Goal: Task Accomplishment & Management: Use online tool/utility

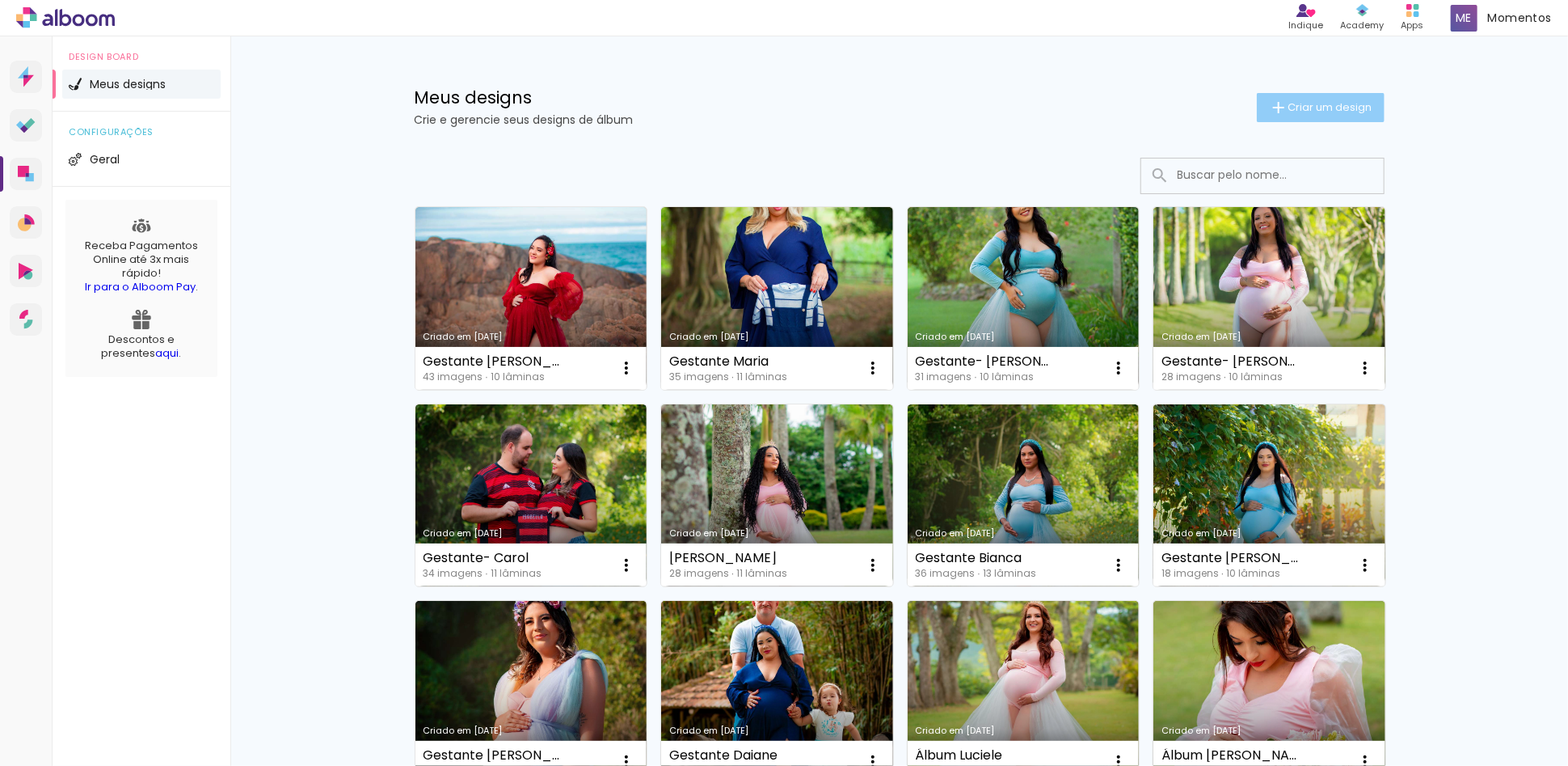
click at [1289, 105] on span "Criar um design" at bounding box center [1331, 107] width 84 height 10
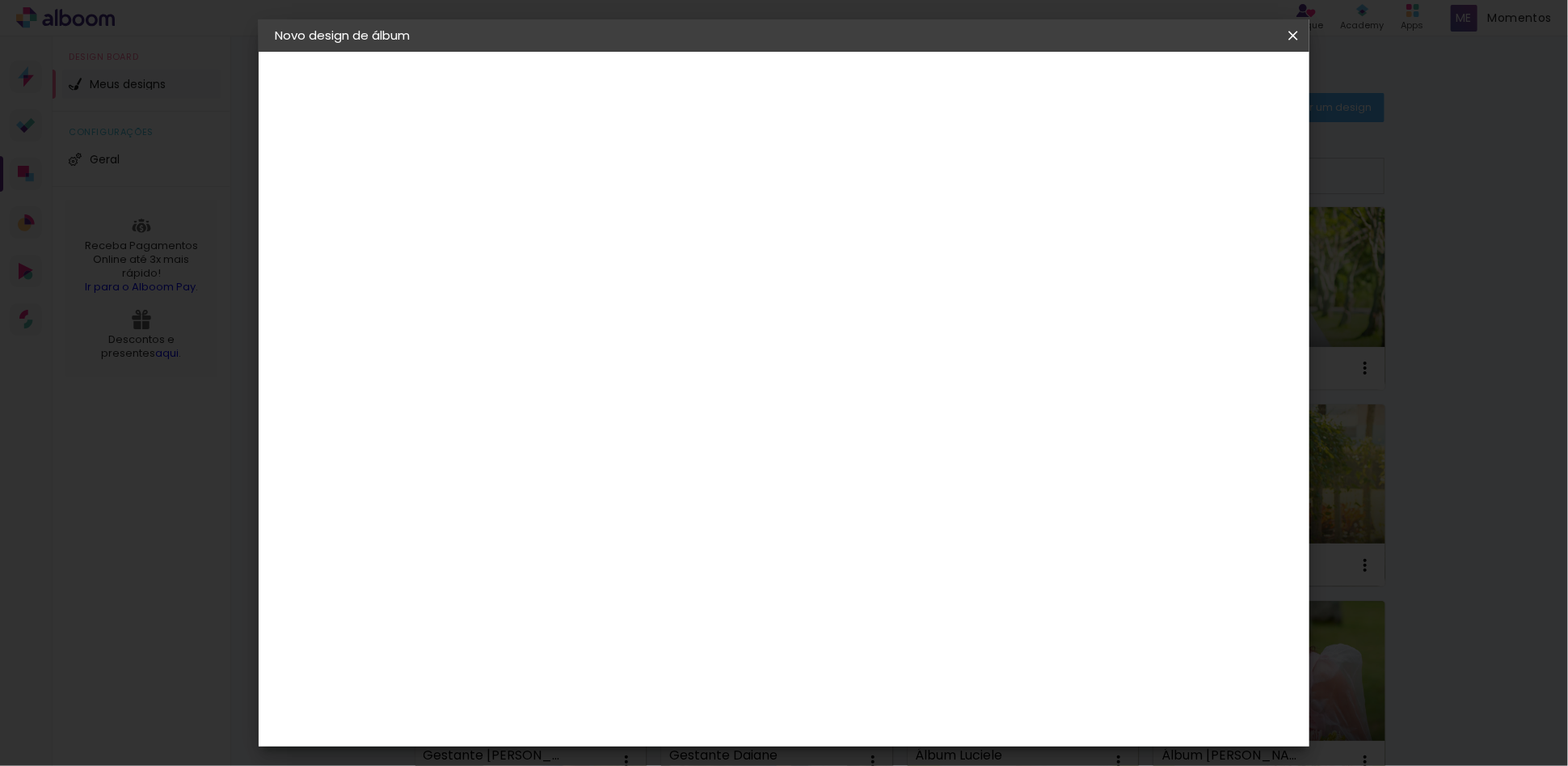
click at [539, 219] on input at bounding box center [539, 217] width 0 height 25
type input "Gestante [PERSON_NAME]"
type paper-input "Gestante [PERSON_NAME]"
click at [0, 0] on slot "Avançar" at bounding box center [0, 0] width 0 height 0
drag, startPoint x: 1290, startPoint y: 38, endPoint x: 951, endPoint y: 91, distance: 343.1
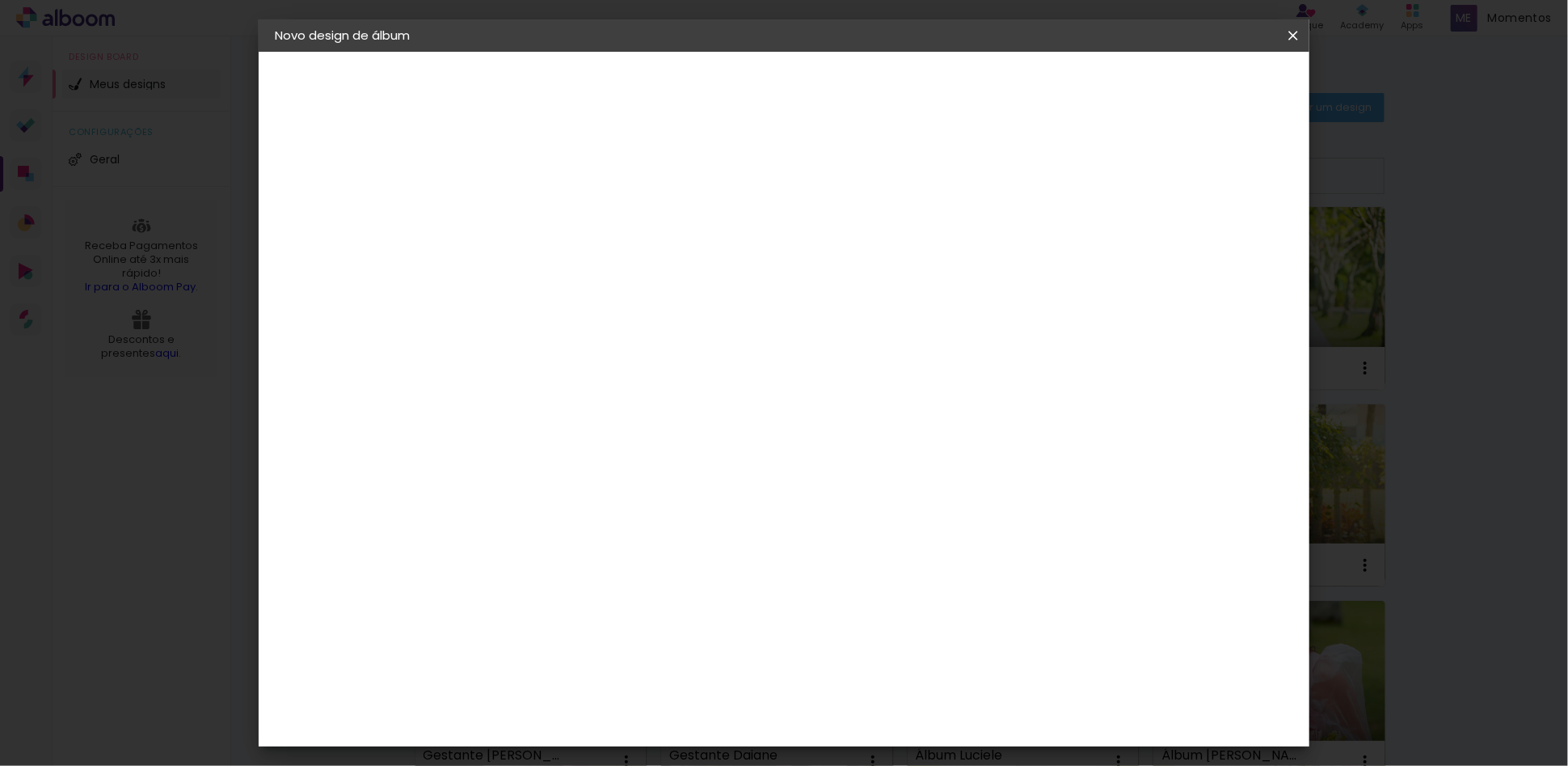
click at [1290, 38] on iron-icon at bounding box center [1293, 36] width 19 height 17
click at [1289, 41] on iron-icon at bounding box center [1293, 36] width 19 height 17
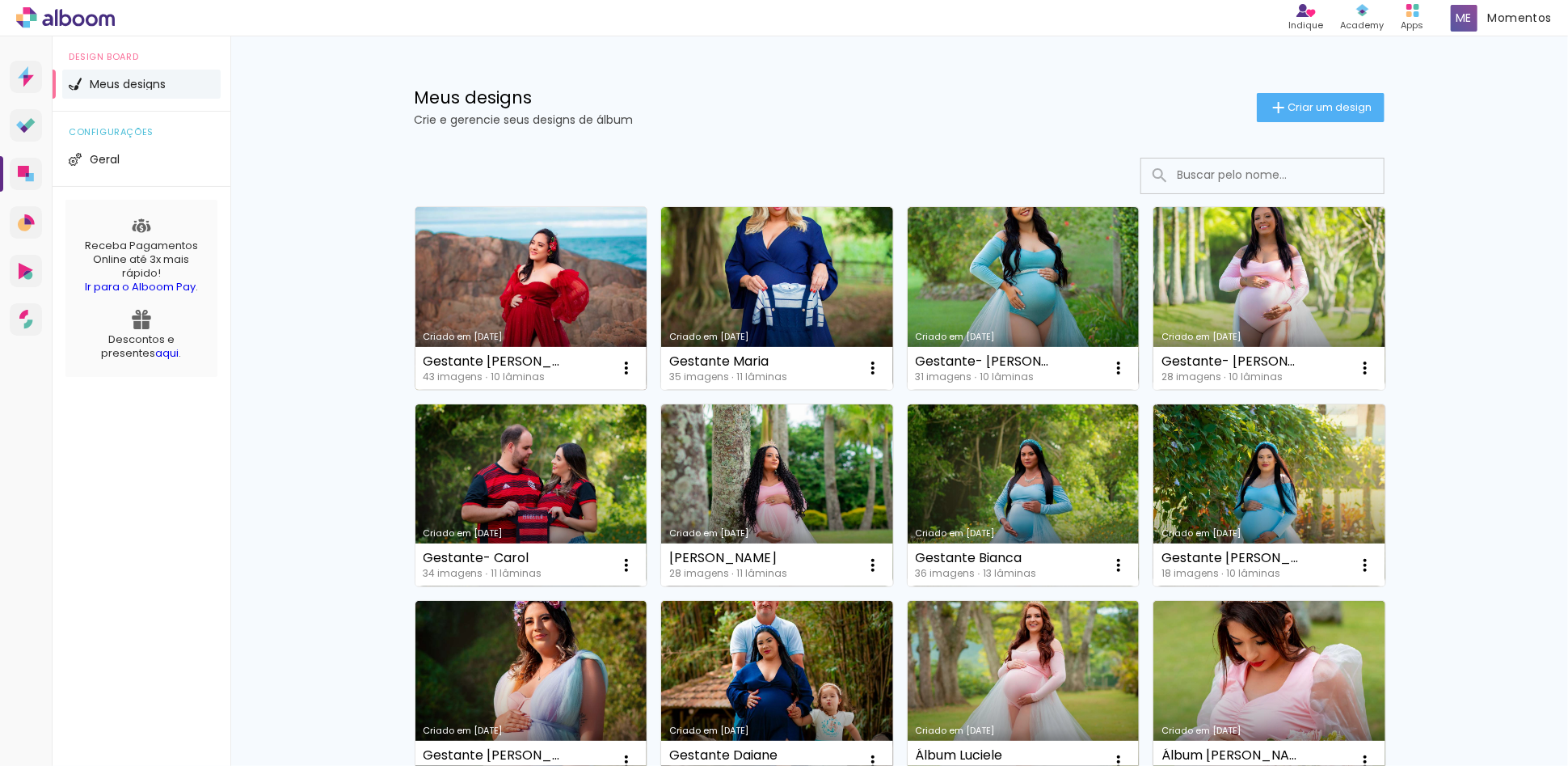
click at [554, 321] on link "Criado em [DATE]" at bounding box center [532, 298] width 232 height 183
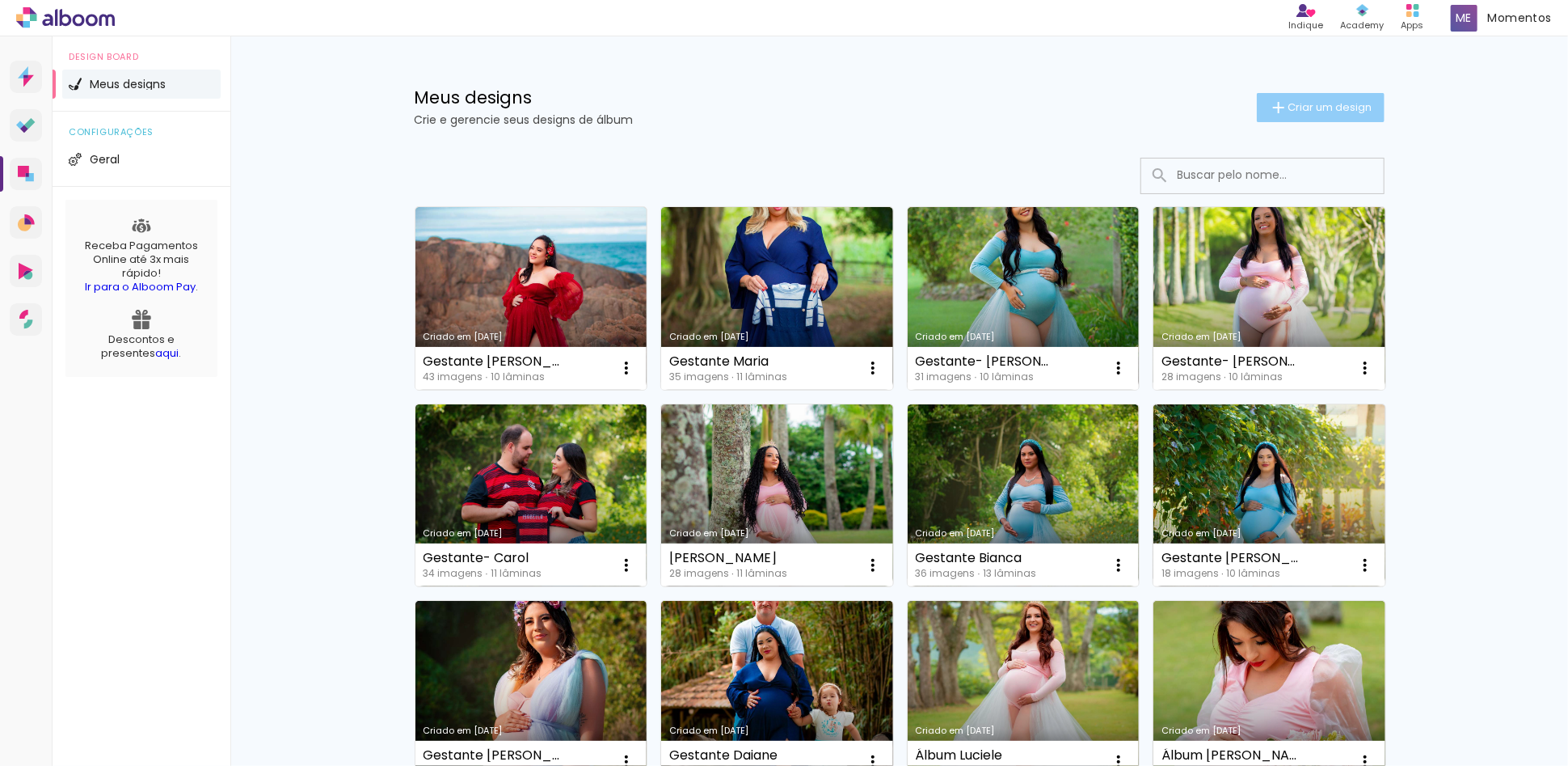
click at [1270, 101] on iron-icon at bounding box center [1279, 107] width 19 height 19
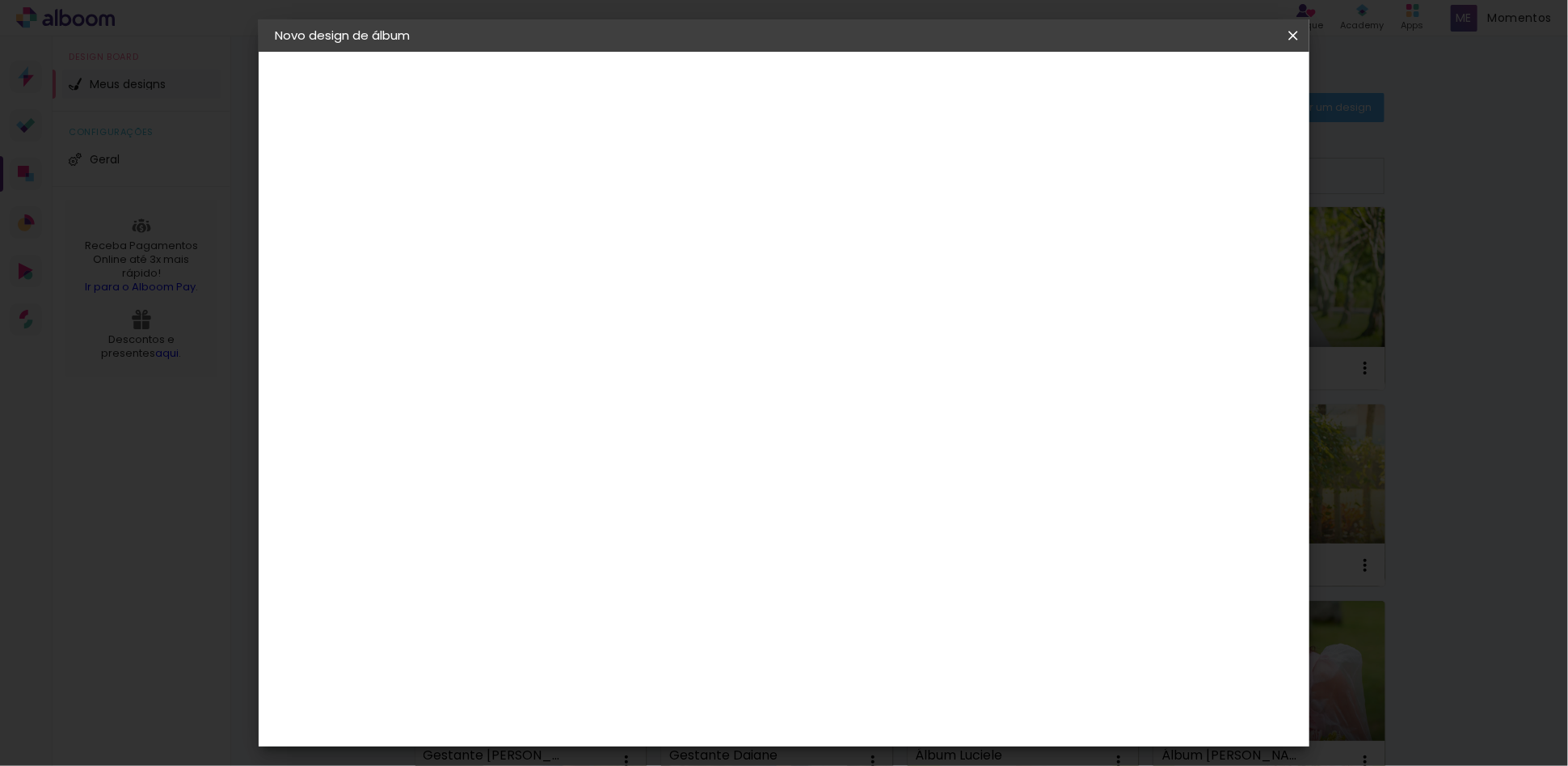
click at [539, 224] on input at bounding box center [539, 217] width 0 height 25
type input "Gestante [PERSON_NAME]"
type paper-input "Gestante [PERSON_NAME]"
click at [0, 0] on slot "Avançar" at bounding box center [0, 0] width 0 height 0
click at [0, 0] on slot "Tamanho Livre" at bounding box center [0, 0] width 0 height 0
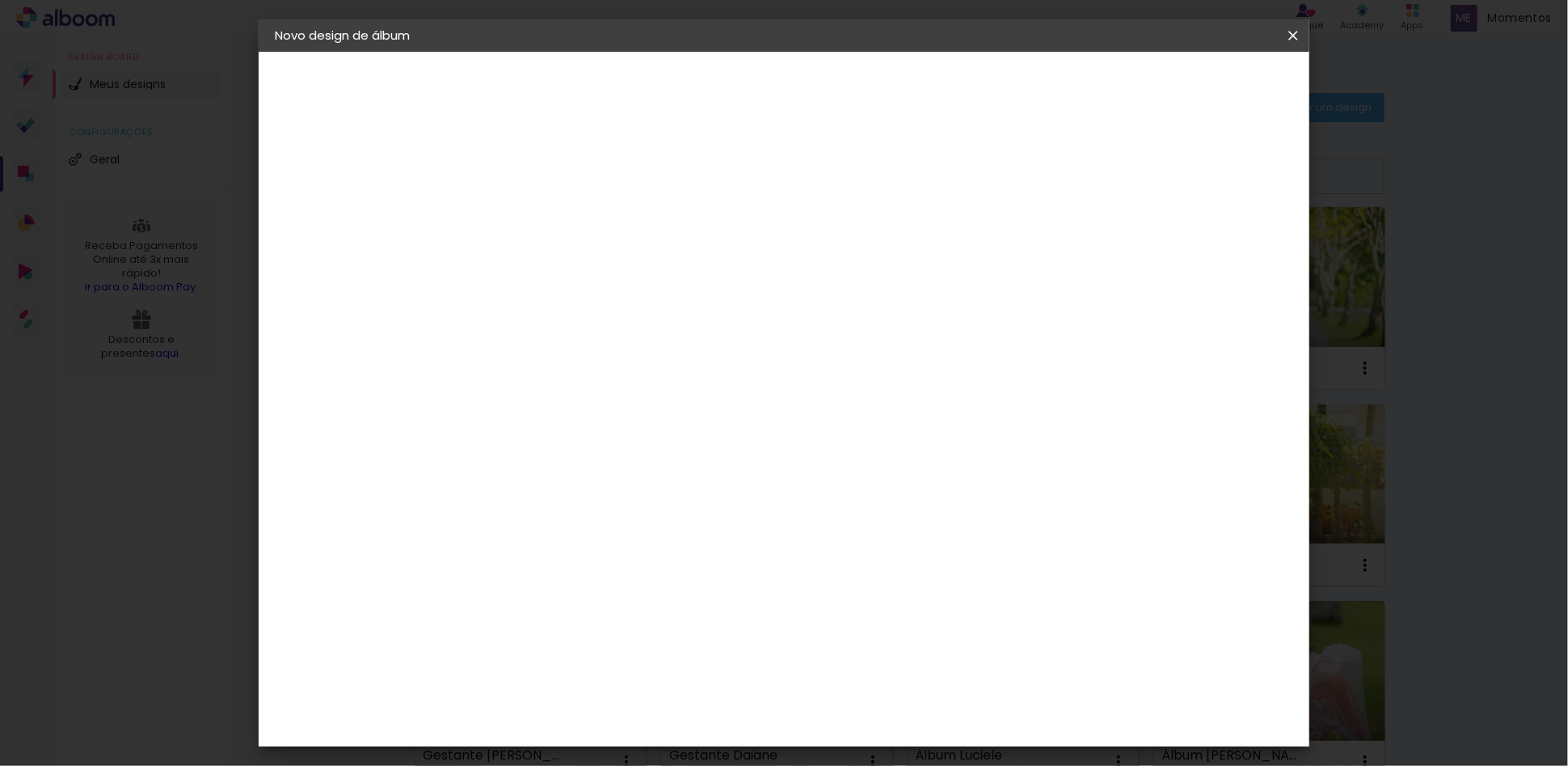
click at [0, 0] on slot "Avançar" at bounding box center [0, 0] width 0 height 0
drag, startPoint x: 510, startPoint y: 455, endPoint x: 479, endPoint y: 456, distance: 31.0
click at [479, 456] on div "30" at bounding box center [498, 458] width 62 height 24
type input "3"
type input "20,3"
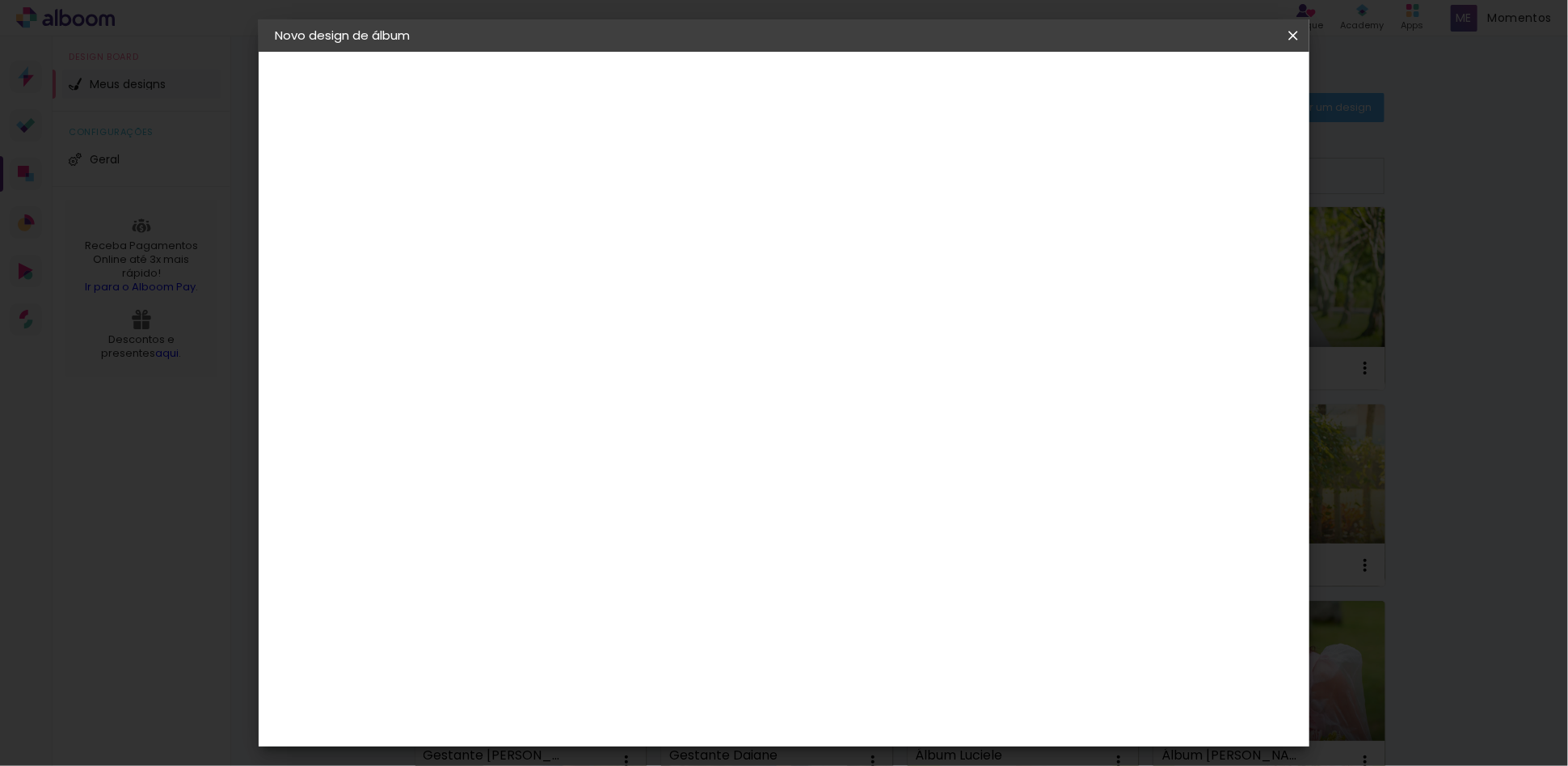
type paper-input "20,3"
click at [722, 254] on span "30" at bounding box center [713, 253] width 27 height 24
drag, startPoint x: 725, startPoint y: 251, endPoint x: 704, endPoint y: 251, distance: 21.0
click at [704, 251] on span "30" at bounding box center [713, 253] width 27 height 24
click at [725, 253] on span "30" at bounding box center [713, 253] width 27 height 24
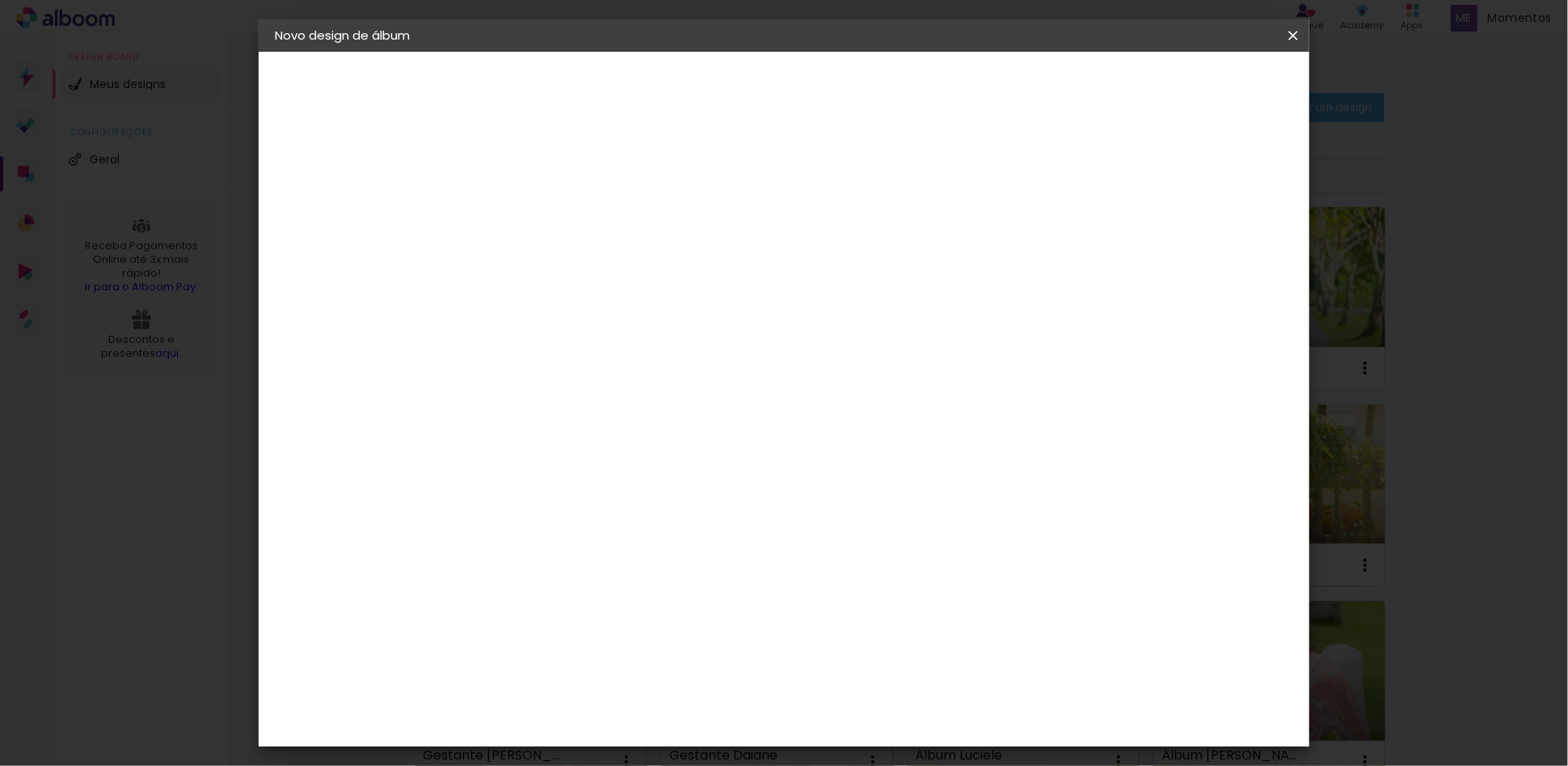
click at [725, 253] on span "30" at bounding box center [713, 253] width 27 height 24
click at [721, 254] on span "30" at bounding box center [713, 253] width 27 height 24
click at [729, 253] on span "cm" at bounding box center [737, 253] width 19 height 24
click at [720, 251] on span "30" at bounding box center [713, 253] width 27 height 24
click at [716, 251] on span "30" at bounding box center [713, 253] width 27 height 24
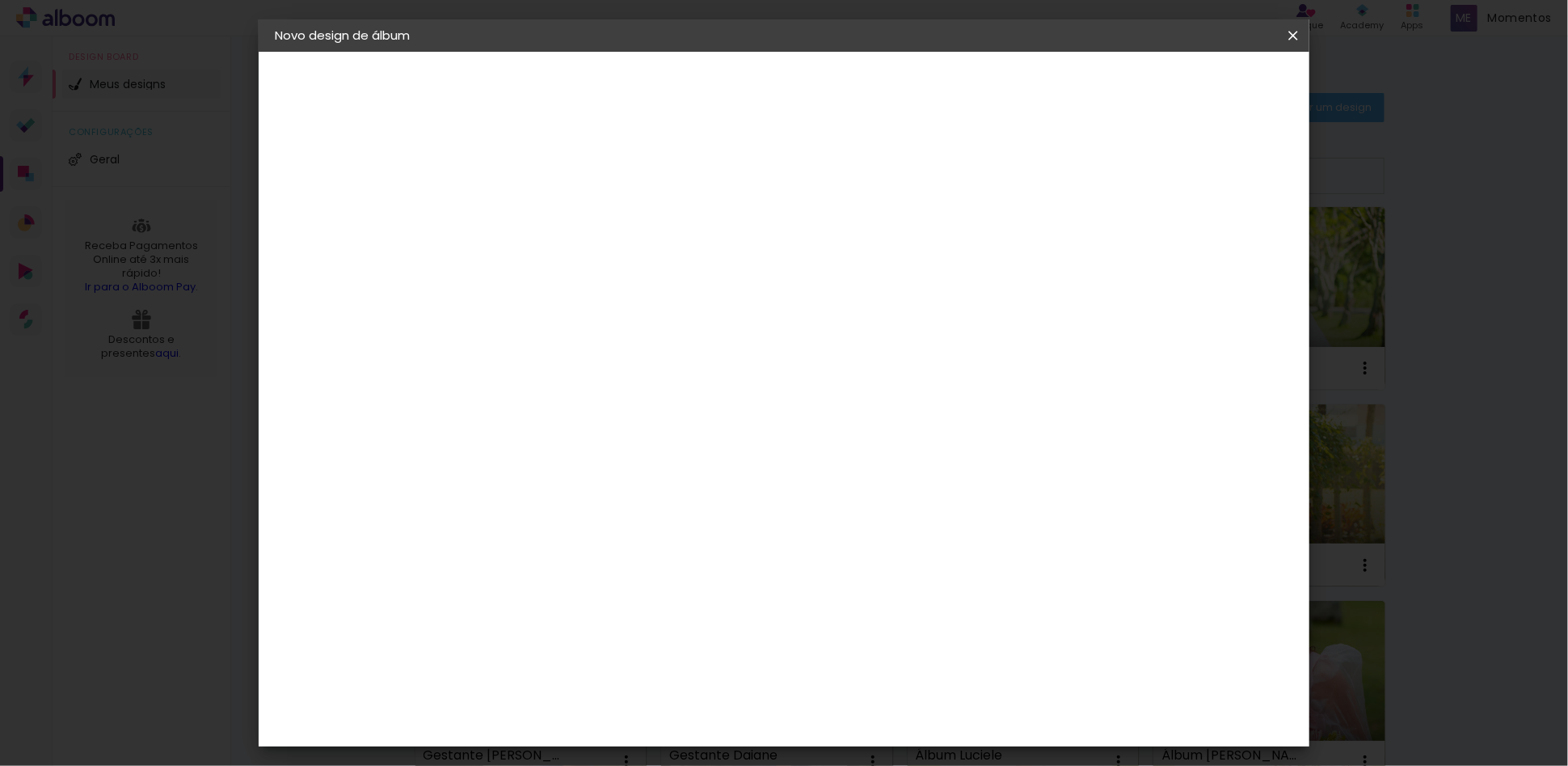
click at [714, 251] on span "30" at bounding box center [713, 253] width 27 height 24
click at [714, 250] on span "30" at bounding box center [713, 253] width 27 height 24
click at [716, 250] on span "30" at bounding box center [713, 253] width 27 height 24
click at [722, 252] on span "30" at bounding box center [713, 253] width 27 height 24
click at [723, 252] on span "30" at bounding box center [713, 253] width 27 height 24
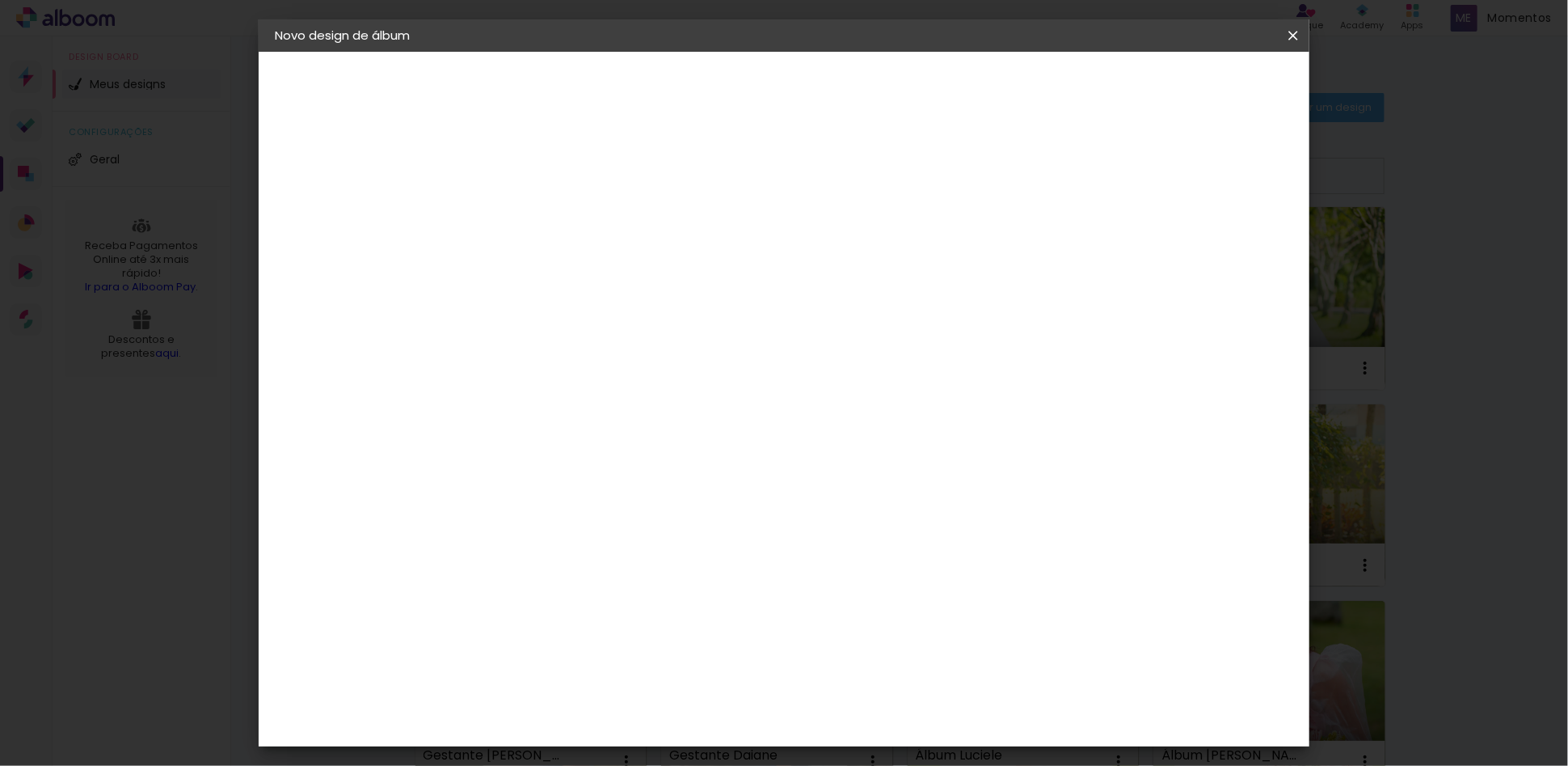
click at [724, 248] on span "30" at bounding box center [713, 253] width 27 height 24
click at [718, 249] on span "30" at bounding box center [713, 253] width 27 height 24
click at [716, 250] on span "30" at bounding box center [713, 253] width 27 height 24
drag, startPoint x: 714, startPoint y: 251, endPoint x: 700, endPoint y: 253, distance: 14.1
click at [700, 253] on span "30" at bounding box center [713, 253] width 27 height 24
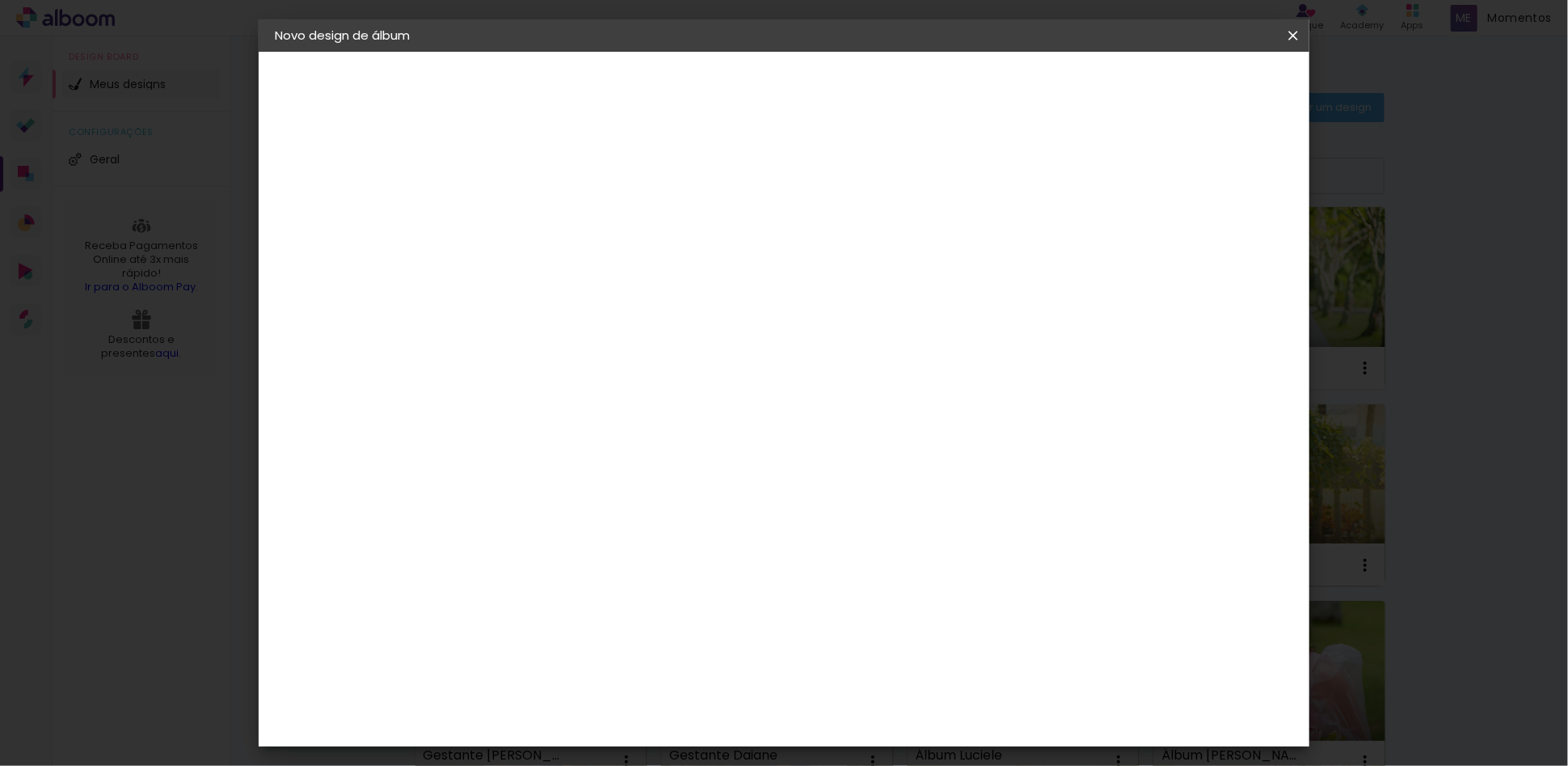
click at [714, 254] on span "30" at bounding box center [713, 253] width 27 height 24
click at [715, 254] on span "30" at bounding box center [713, 253] width 27 height 24
click at [715, 256] on span "30" at bounding box center [713, 253] width 27 height 24
drag, startPoint x: 715, startPoint y: 256, endPoint x: 696, endPoint y: 253, distance: 19.2
click at [707, 255] on span "30" at bounding box center [713, 253] width 27 height 24
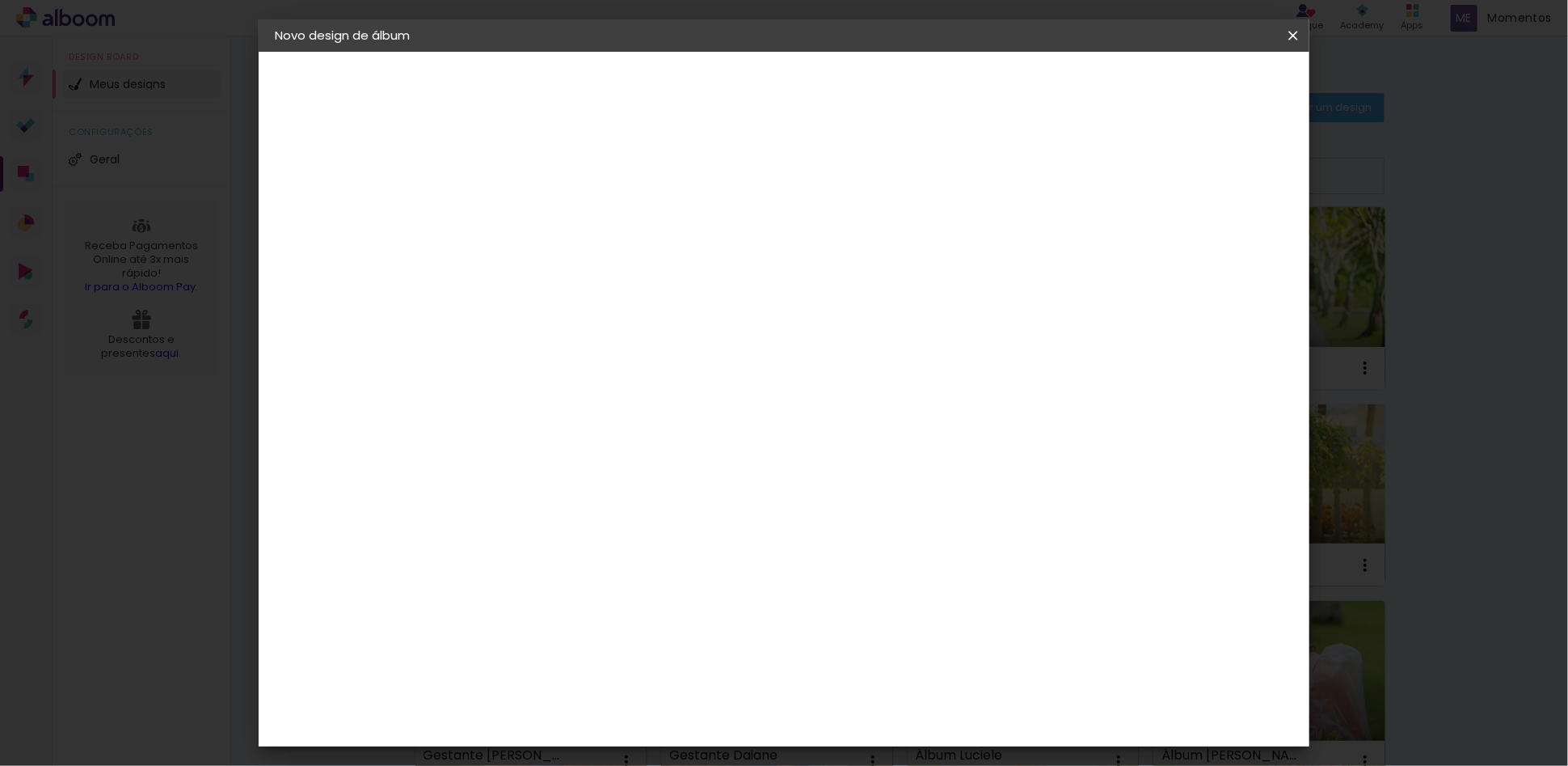
click at [695, 253] on div "30 cm" at bounding box center [723, 253] width 316 height 40
click at [718, 254] on span "30" at bounding box center [713, 253] width 27 height 24
click at [719, 254] on span "30" at bounding box center [713, 253] width 27 height 24
click at [728, 253] on div "30 cm" at bounding box center [723, 253] width 316 height 40
click at [715, 254] on span "30" at bounding box center [713, 253] width 27 height 24
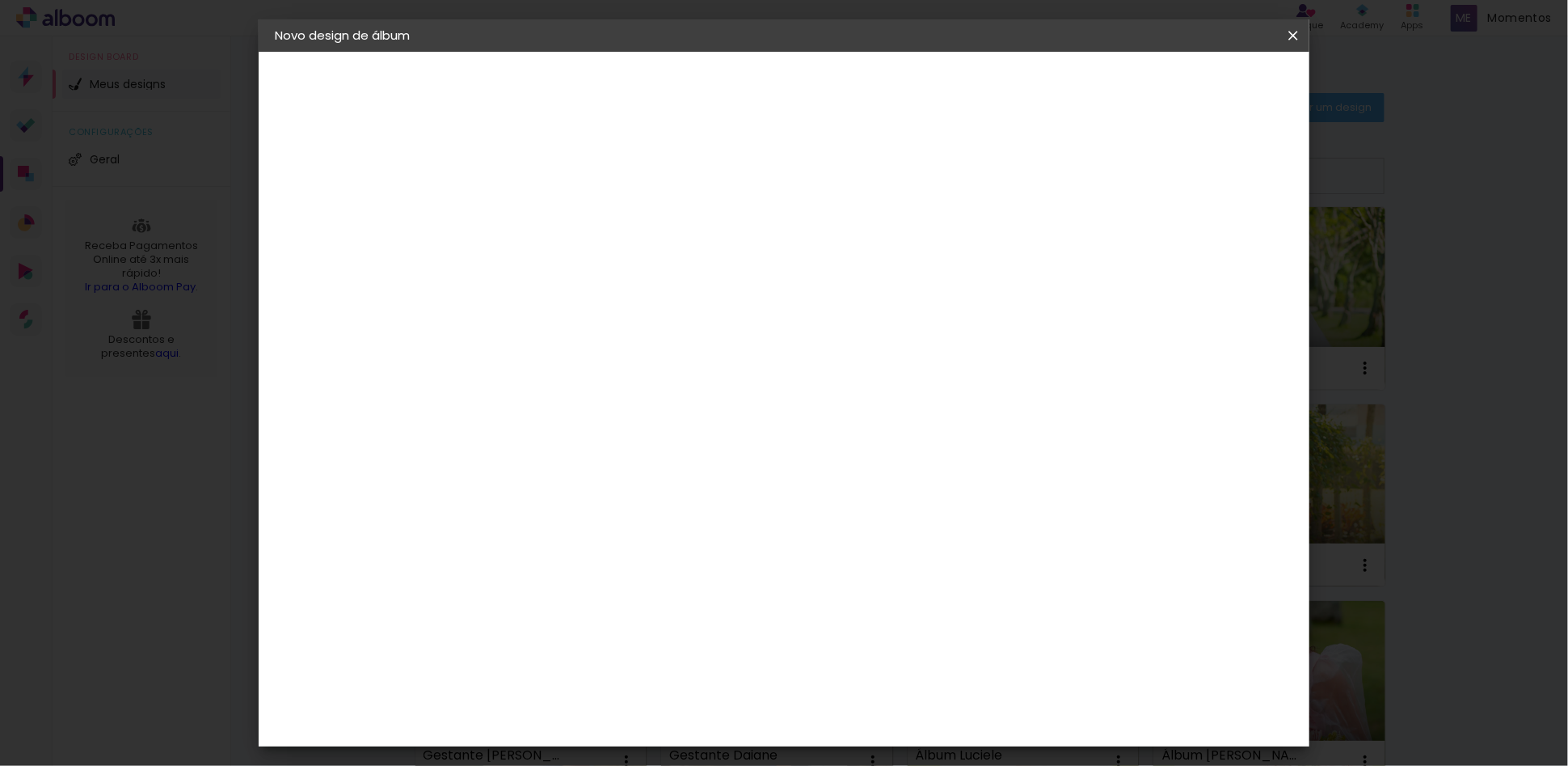
click at [710, 254] on span "30" at bounding box center [713, 253] width 27 height 24
drag, startPoint x: 726, startPoint y: 253, endPoint x: 703, endPoint y: 254, distance: 23.0
click at [703, 254] on span "30" at bounding box center [713, 253] width 27 height 24
click at [880, 569] on input "60" at bounding box center [872, 570] width 42 height 24
drag, startPoint x: 897, startPoint y: 569, endPoint x: 862, endPoint y: 569, distance: 35.0
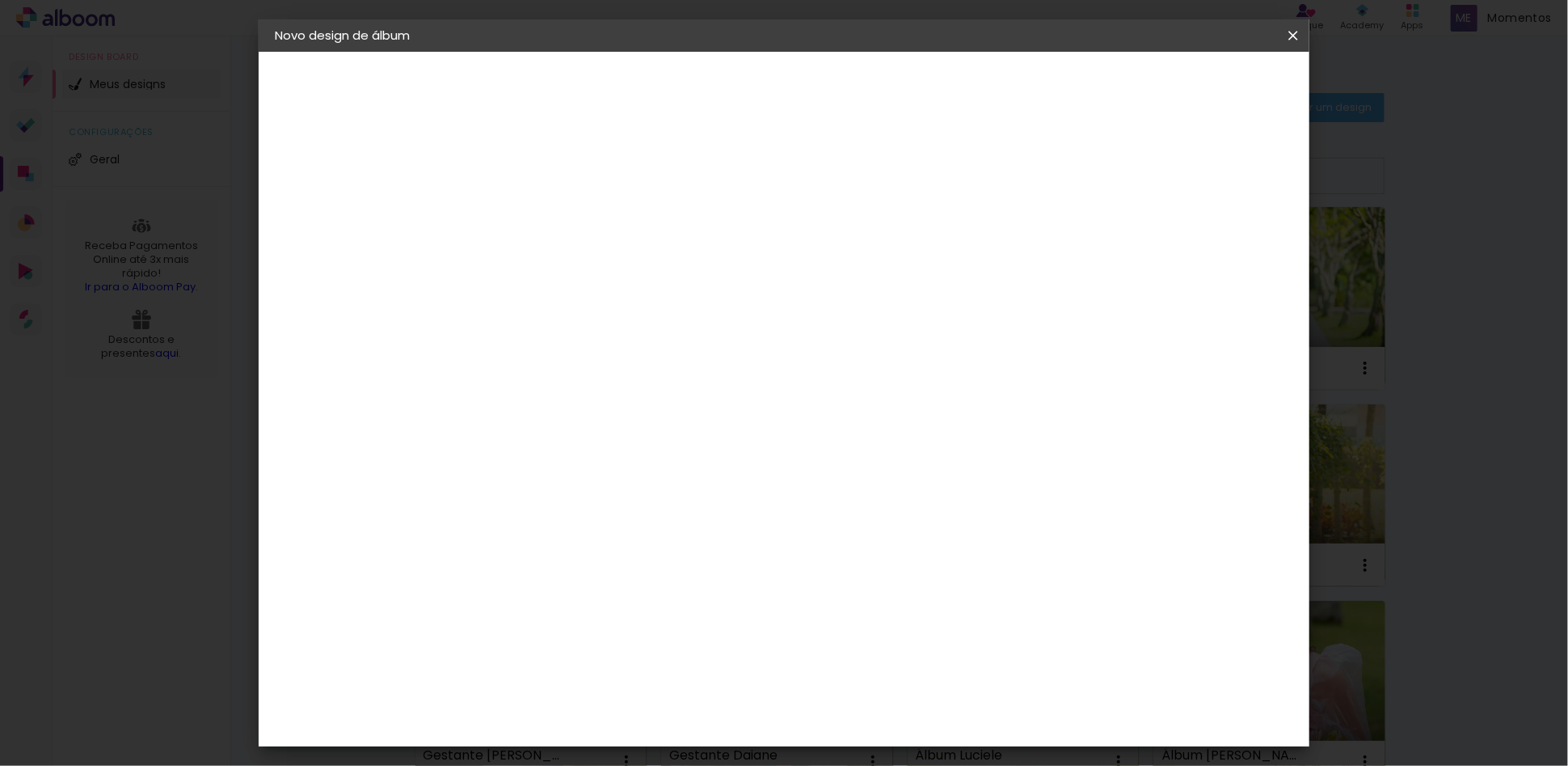
click at [862, 569] on div "60" at bounding box center [881, 570] width 62 height 24
click at [721, 243] on span "30" at bounding box center [713, 253] width 27 height 24
click at [722, 251] on span "30" at bounding box center [713, 253] width 27 height 24
click at [720, 252] on span "30" at bounding box center [713, 253] width 27 height 24
drag, startPoint x: 717, startPoint y: 252, endPoint x: 708, endPoint y: 253, distance: 9.1
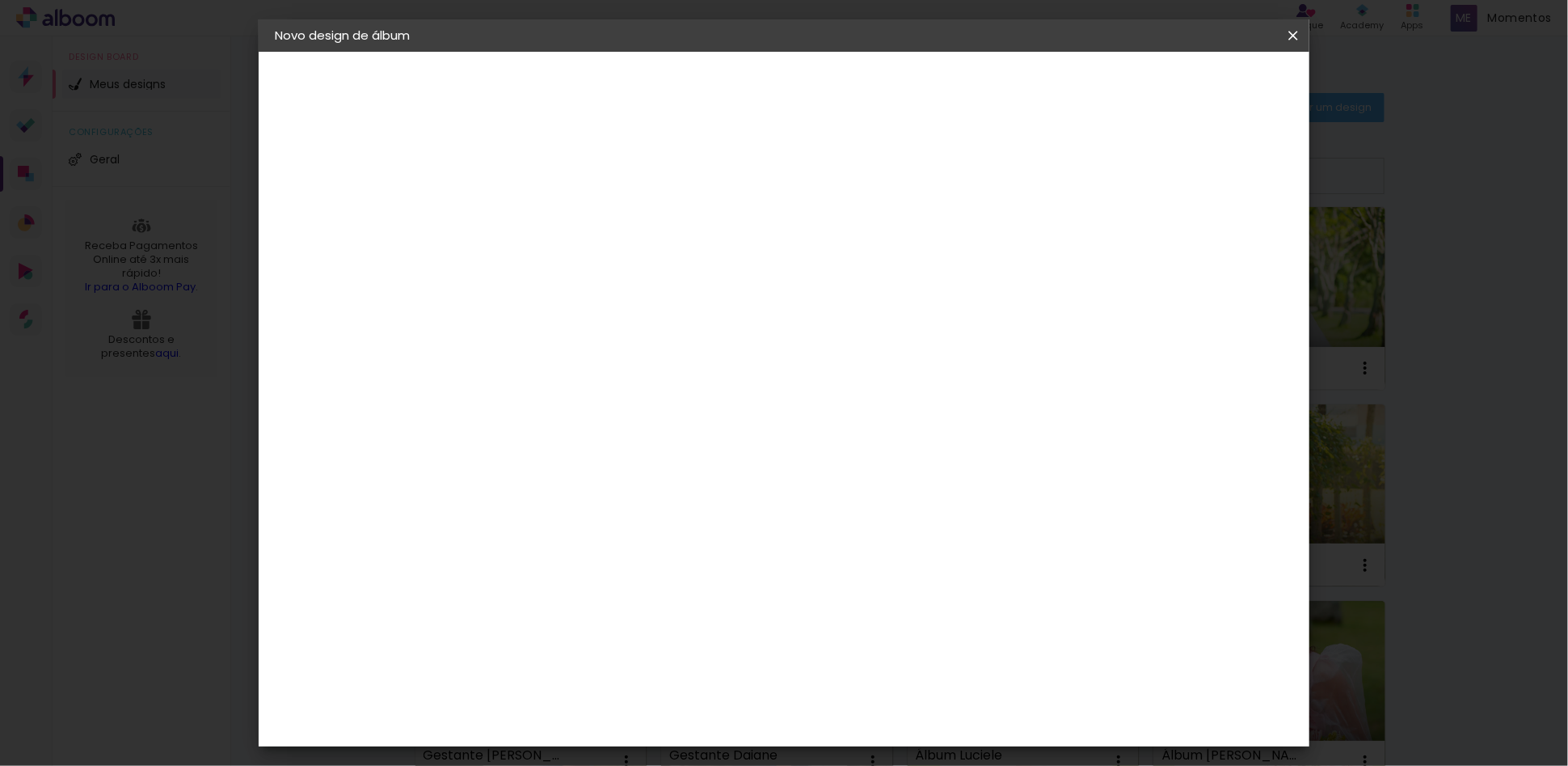
click at [709, 253] on span "30" at bounding box center [713, 253] width 27 height 24
drag, startPoint x: 708, startPoint y: 253, endPoint x: 718, endPoint y: 251, distance: 10.2
click at [715, 251] on span "30" at bounding box center [713, 253] width 27 height 24
click at [718, 251] on span "30" at bounding box center [713, 253] width 27 height 24
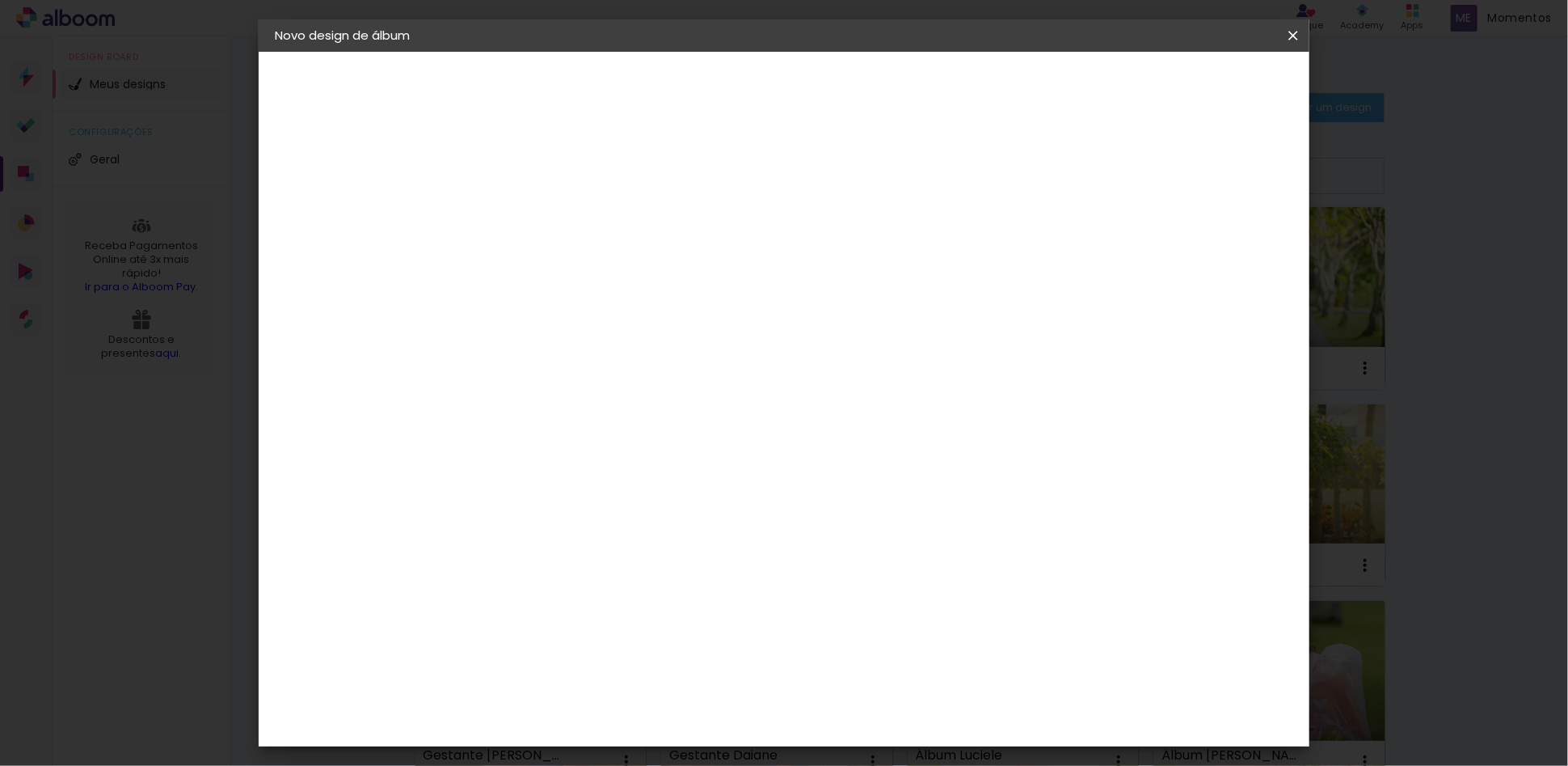
click at [718, 251] on span "30" at bounding box center [713, 253] width 27 height 24
click at [716, 253] on span "30" at bounding box center [713, 253] width 27 height 24
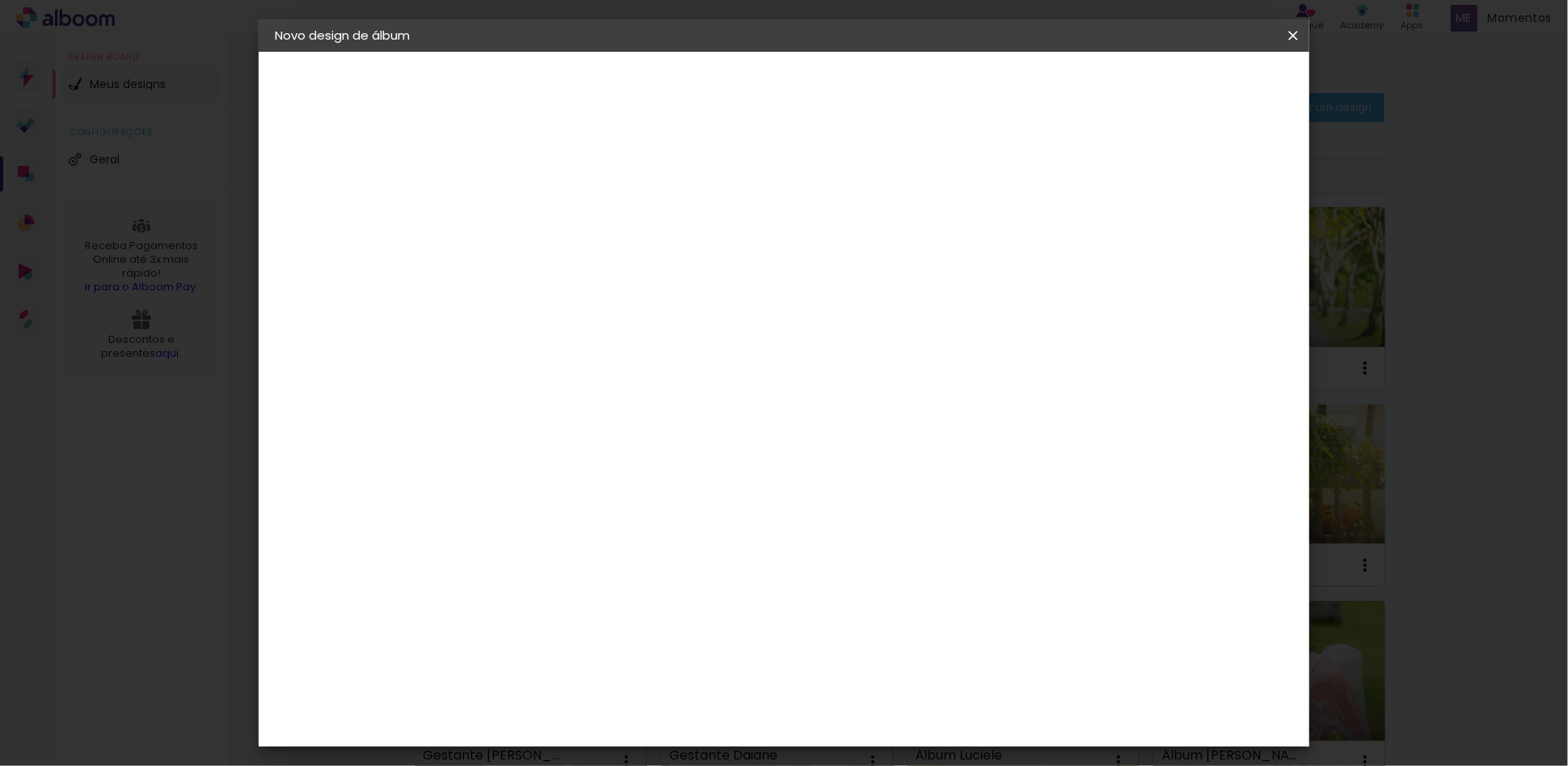
click at [716, 253] on span "30" at bounding box center [713, 253] width 27 height 24
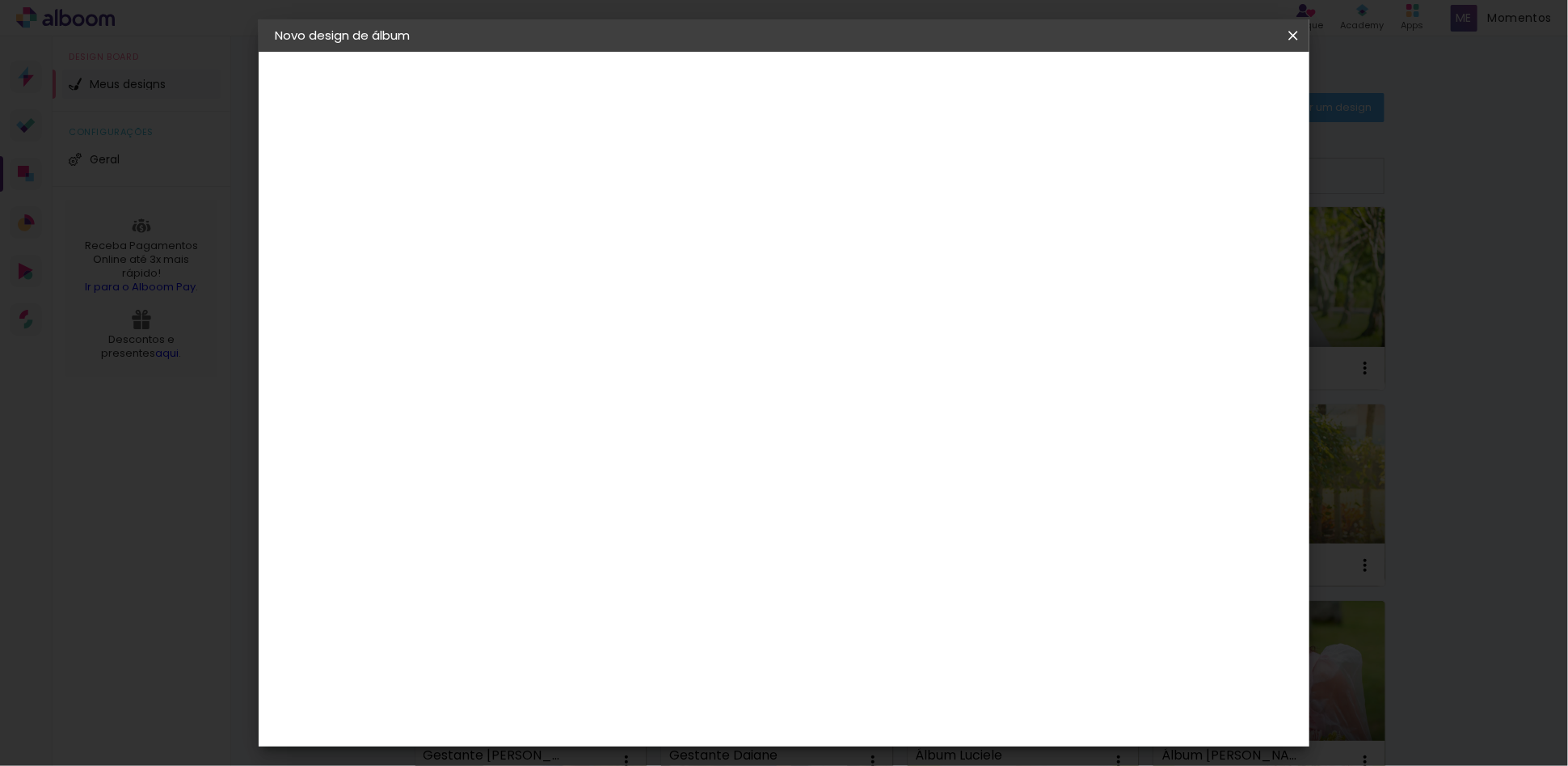
click at [308, 197] on paper-button "Tamanho livre" at bounding box center [363, 199] width 177 height 32
click at [0, 0] on slot "Tamanho Livre" at bounding box center [0, 0] width 0 height 0
click at [0, 0] on slot "Avançar" at bounding box center [0, 0] width 0 height 0
click at [722, 249] on span "30" at bounding box center [713, 253] width 27 height 24
drag, startPoint x: 721, startPoint y: 251, endPoint x: 707, endPoint y: 254, distance: 14.3
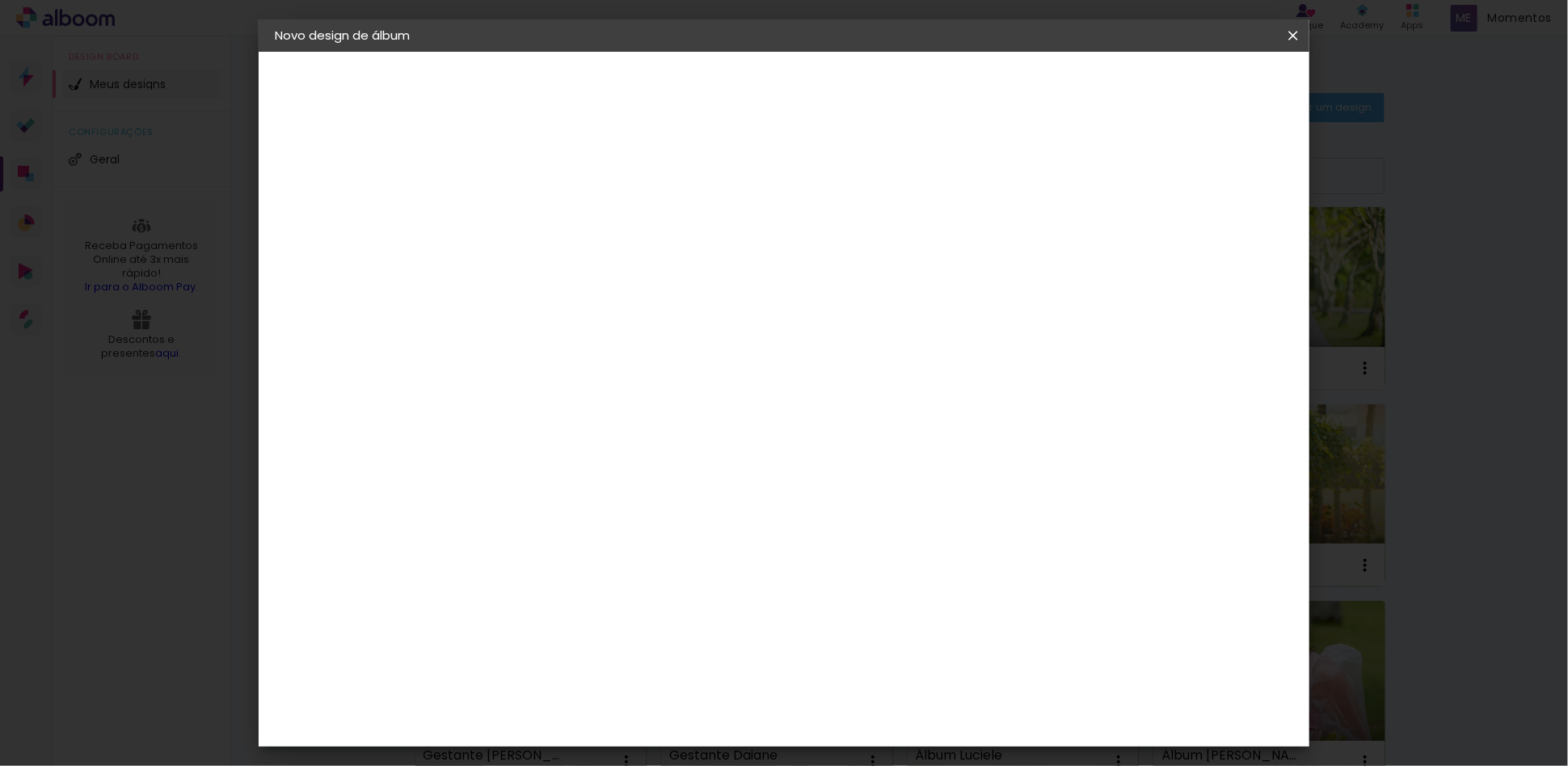
click at [707, 254] on span "30" at bounding box center [713, 253] width 27 height 24
click at [728, 254] on span "cm" at bounding box center [737, 253] width 19 height 24
click at [1296, 33] on iron-icon at bounding box center [1293, 36] width 19 height 17
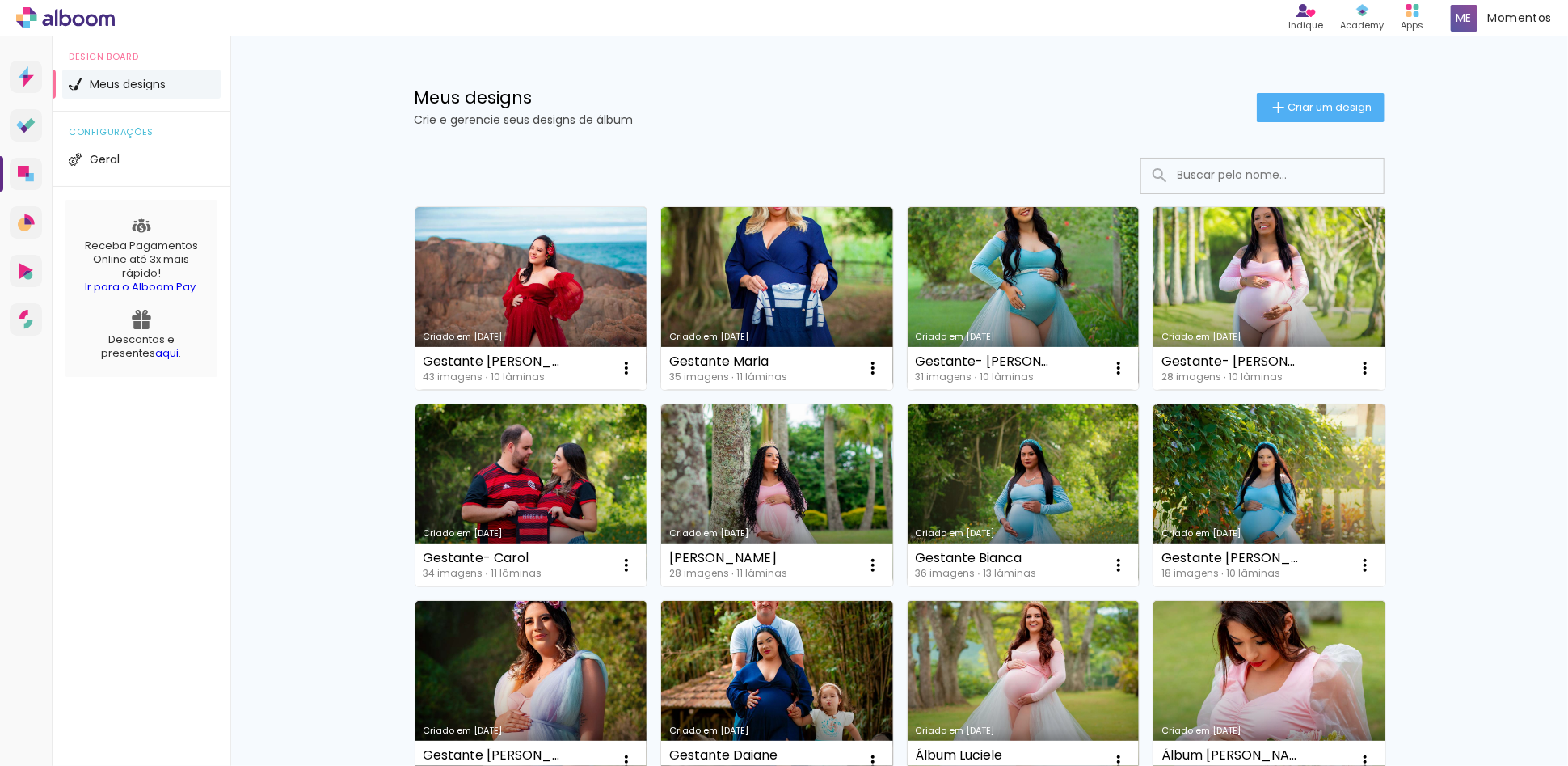
click at [432, 282] on link "Criado em [DATE]" at bounding box center [532, 298] width 232 height 183
click at [1356, 108] on span "Criar um design" at bounding box center [1331, 107] width 84 height 10
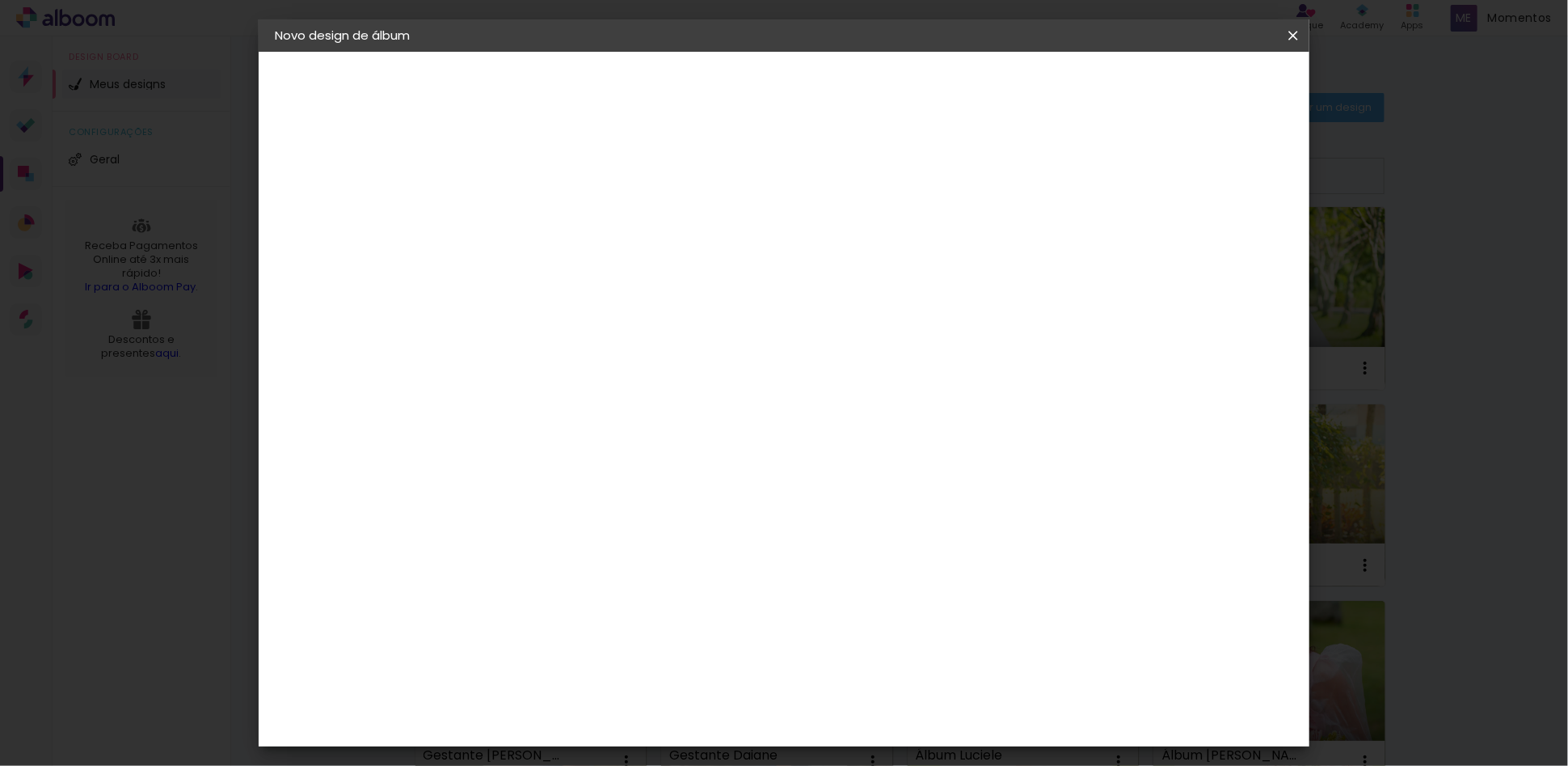
click at [539, 221] on input at bounding box center [539, 217] width 0 height 25
type input "Gestante [PERSON_NAME]"
type paper-input "Gestante [PERSON_NAME]"
click at [0, 0] on slot "Avançar" at bounding box center [0, 0] width 0 height 0
click at [0, 0] on slot "Tamanho Livre" at bounding box center [0, 0] width 0 height 0
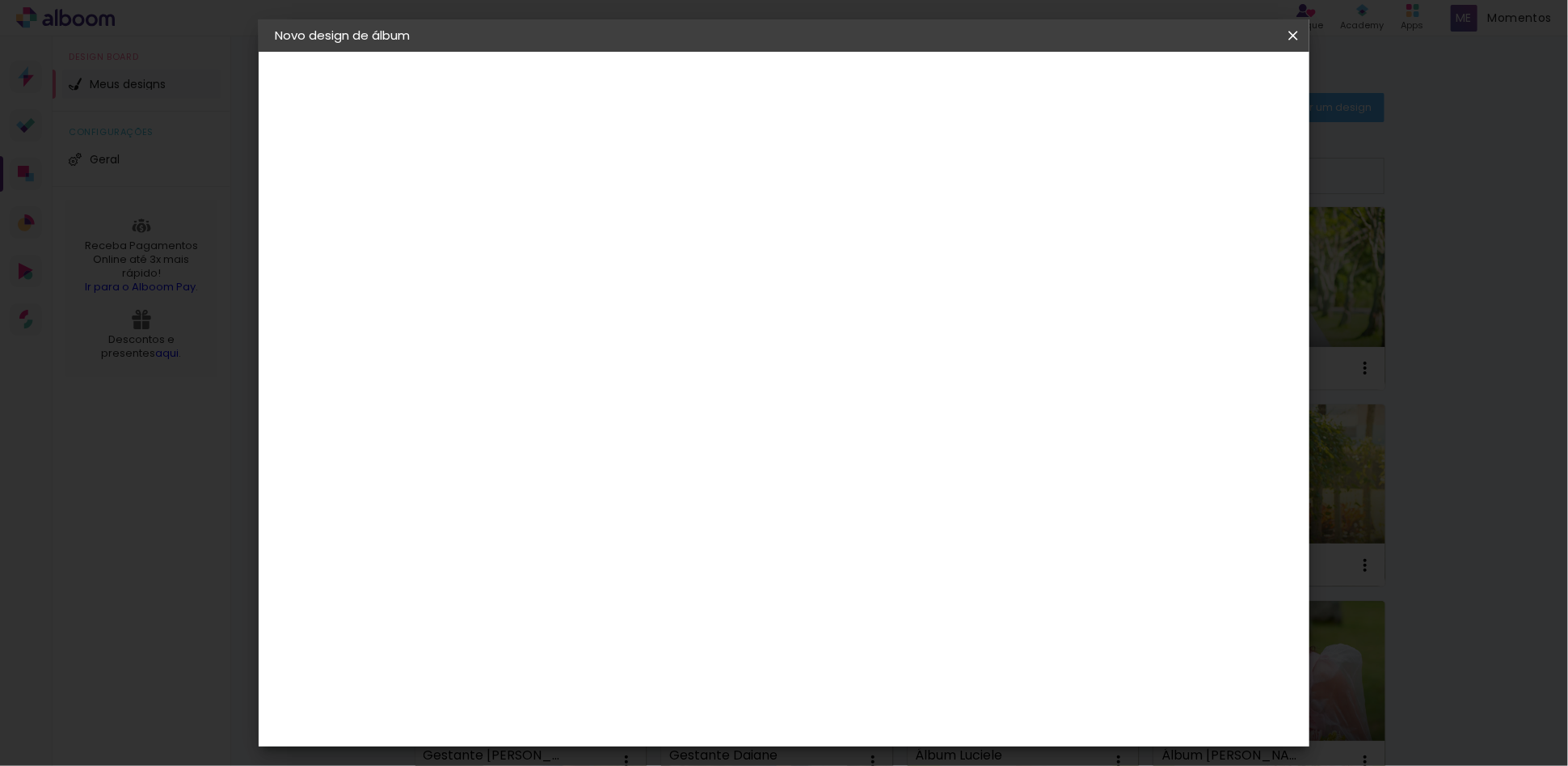
click at [0, 0] on slot "Avançar" at bounding box center [0, 0] width 0 height 0
drag, startPoint x: 509, startPoint y: 454, endPoint x: 462, endPoint y: 457, distance: 47.1
click at [464, 51] on quentale-album-spec "Iniciar design Iniciar design" at bounding box center [784, 51] width 1051 height 0
type input "3"
type input "20,3"
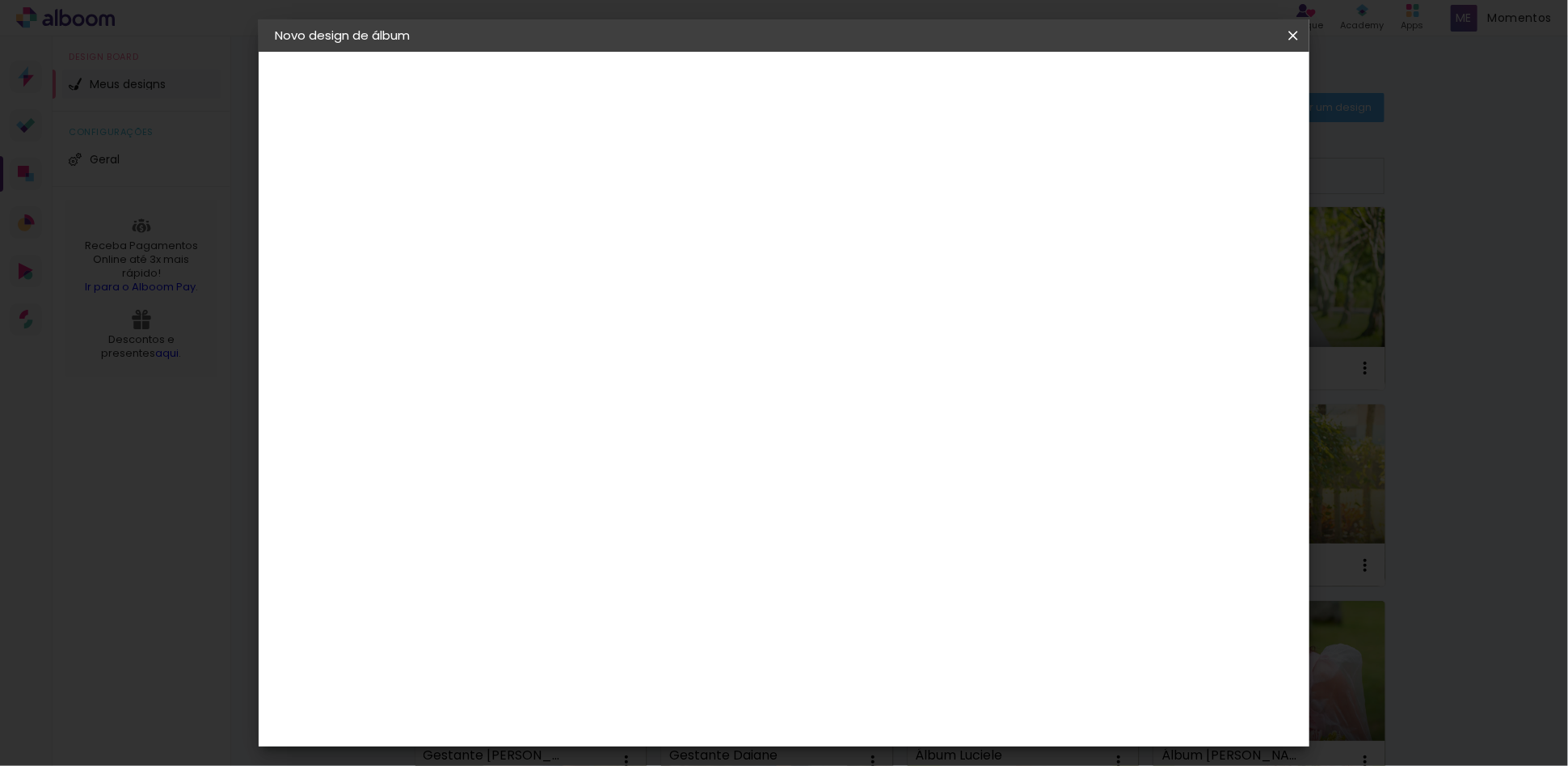
type paper-input "20,3"
drag, startPoint x: 727, startPoint y: 255, endPoint x: 709, endPoint y: 256, distance: 18.0
click at [710, 257] on div "30 cm" at bounding box center [723, 253] width 316 height 40
click at [708, 255] on span "30" at bounding box center [713, 253] width 27 height 24
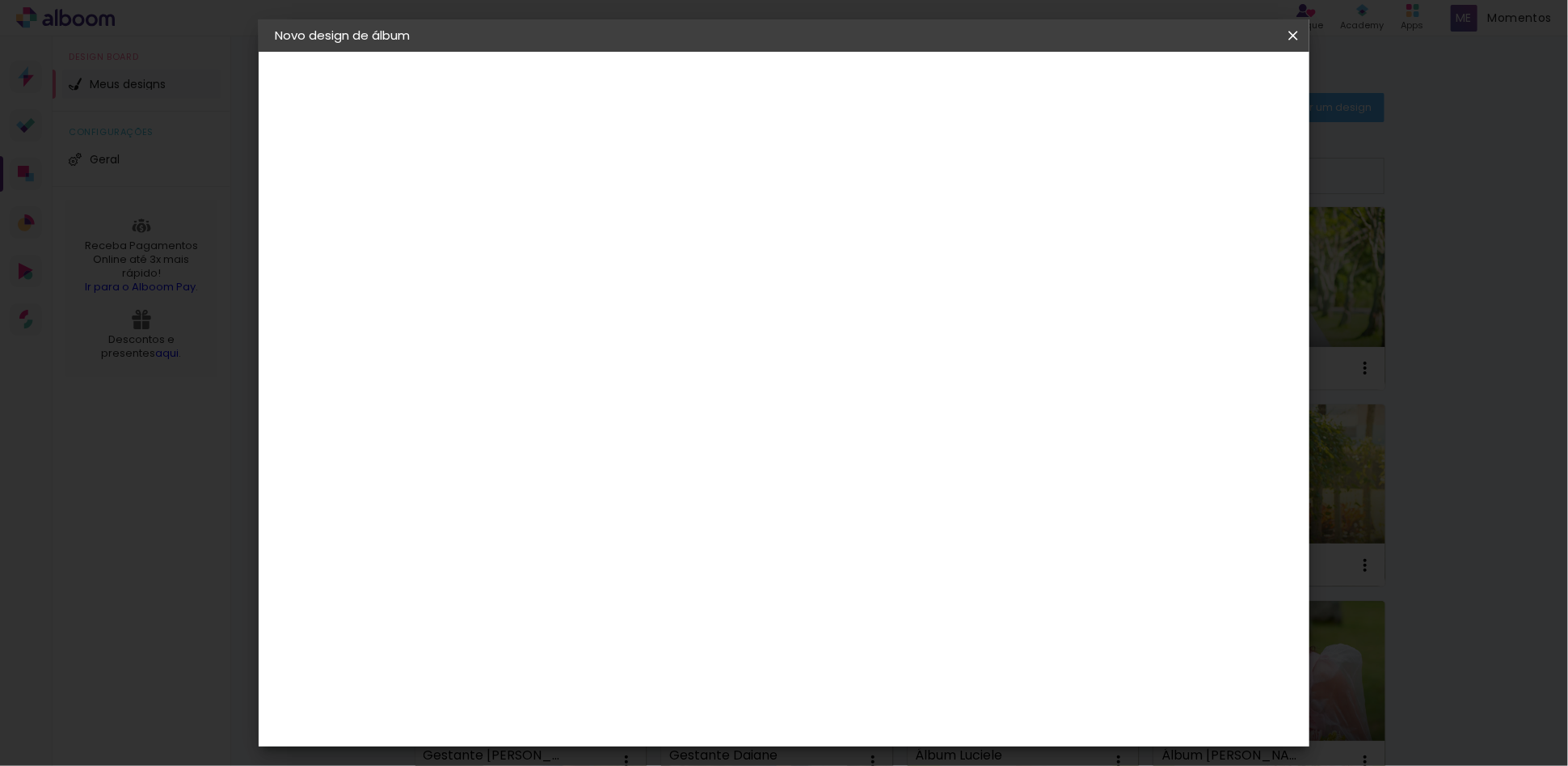
drag, startPoint x: 885, startPoint y: 567, endPoint x: 863, endPoint y: 568, distance: 22.0
click at [865, 569] on input "60" at bounding box center [872, 570] width 42 height 24
type input "51"
type paper-input "51"
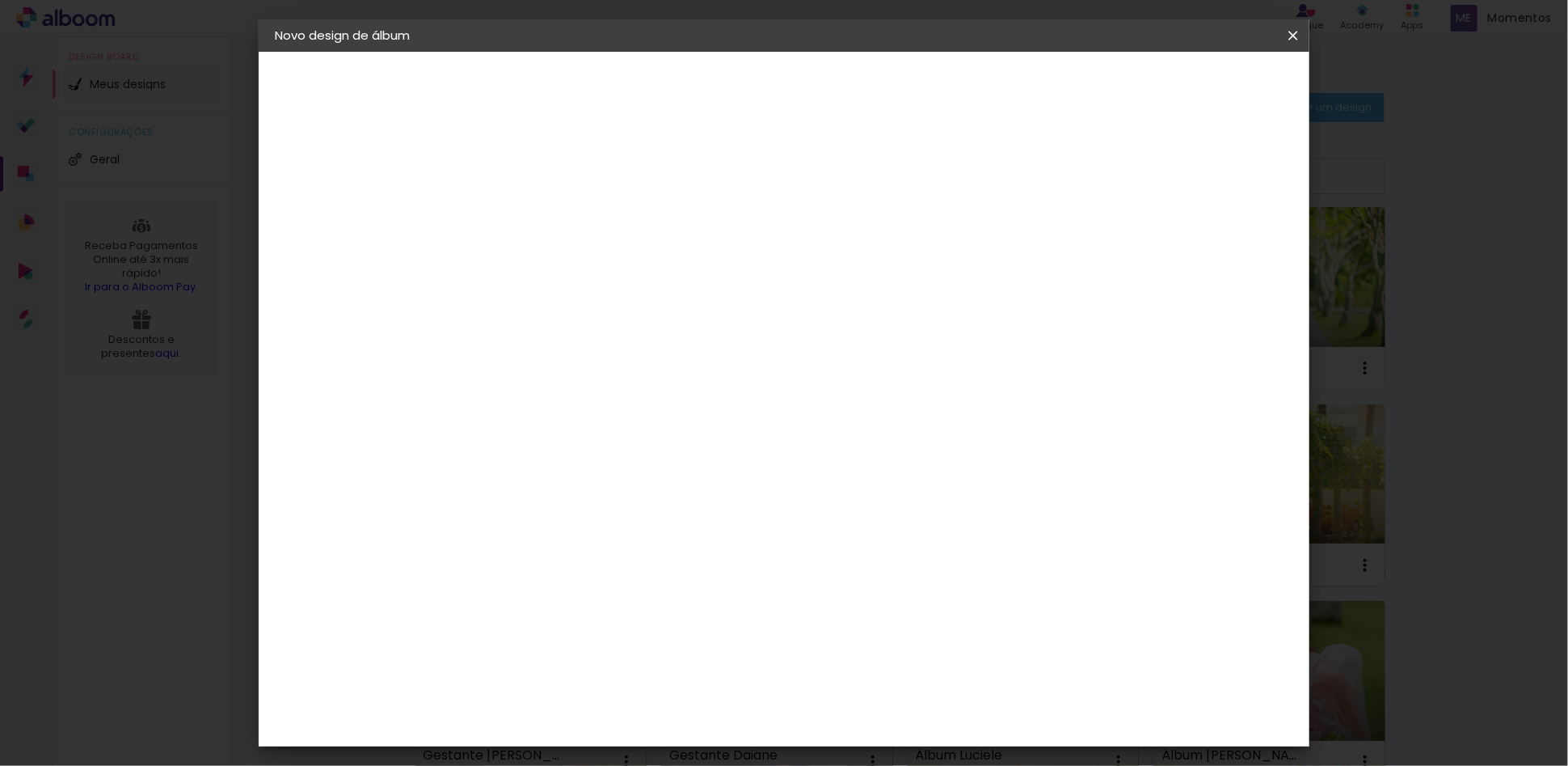
click at [1190, 80] on span "Iniciar design" at bounding box center [1153, 85] width 73 height 11
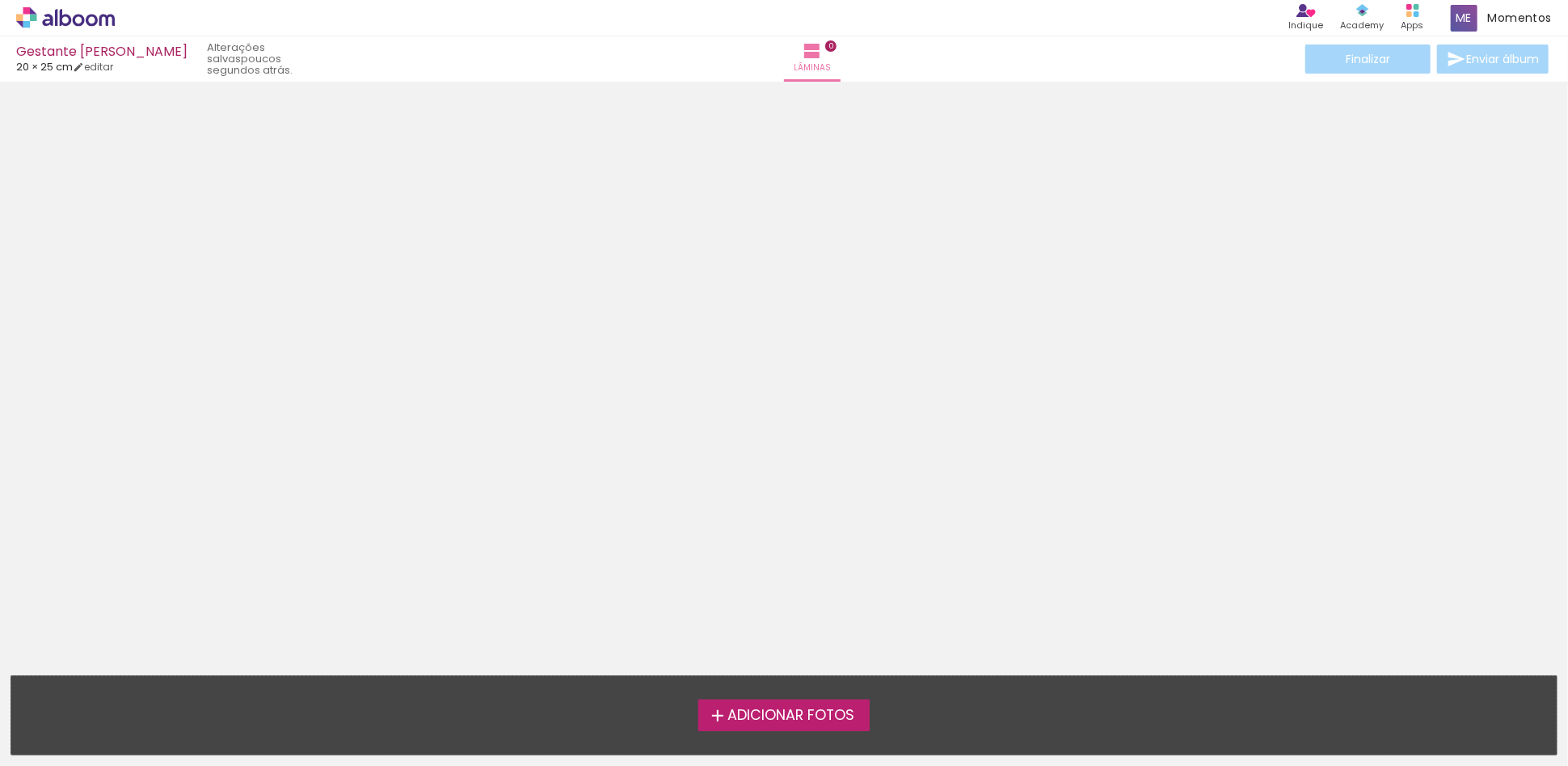
click at [849, 719] on span "Adicionar Fotos" at bounding box center [791, 715] width 127 height 15
click at [0, 0] on input "file" at bounding box center [0, 0] width 0 height 0
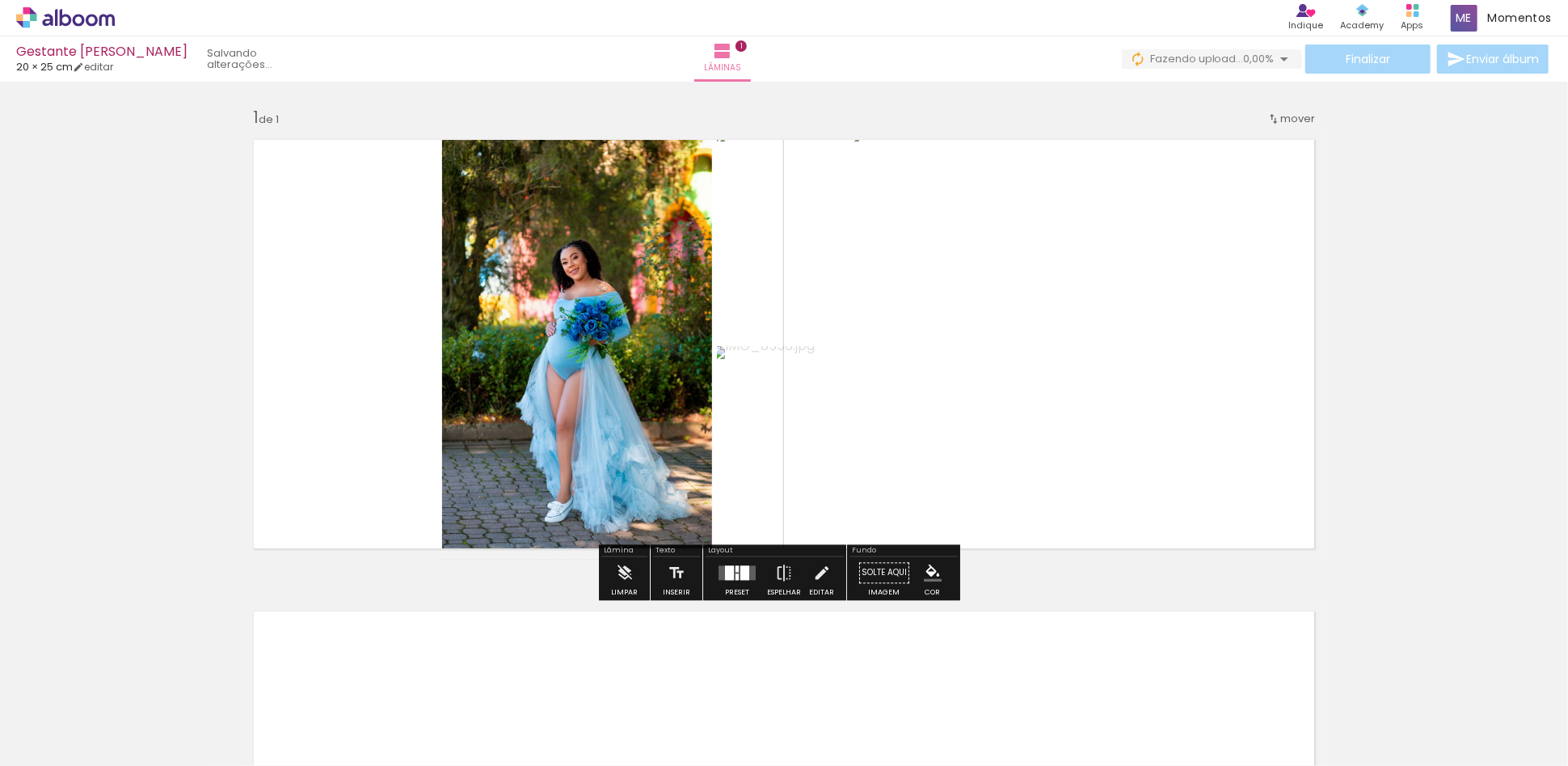
click at [0, 0] on div "Confirmar Cancelar" at bounding box center [0, 0] width 0 height 0
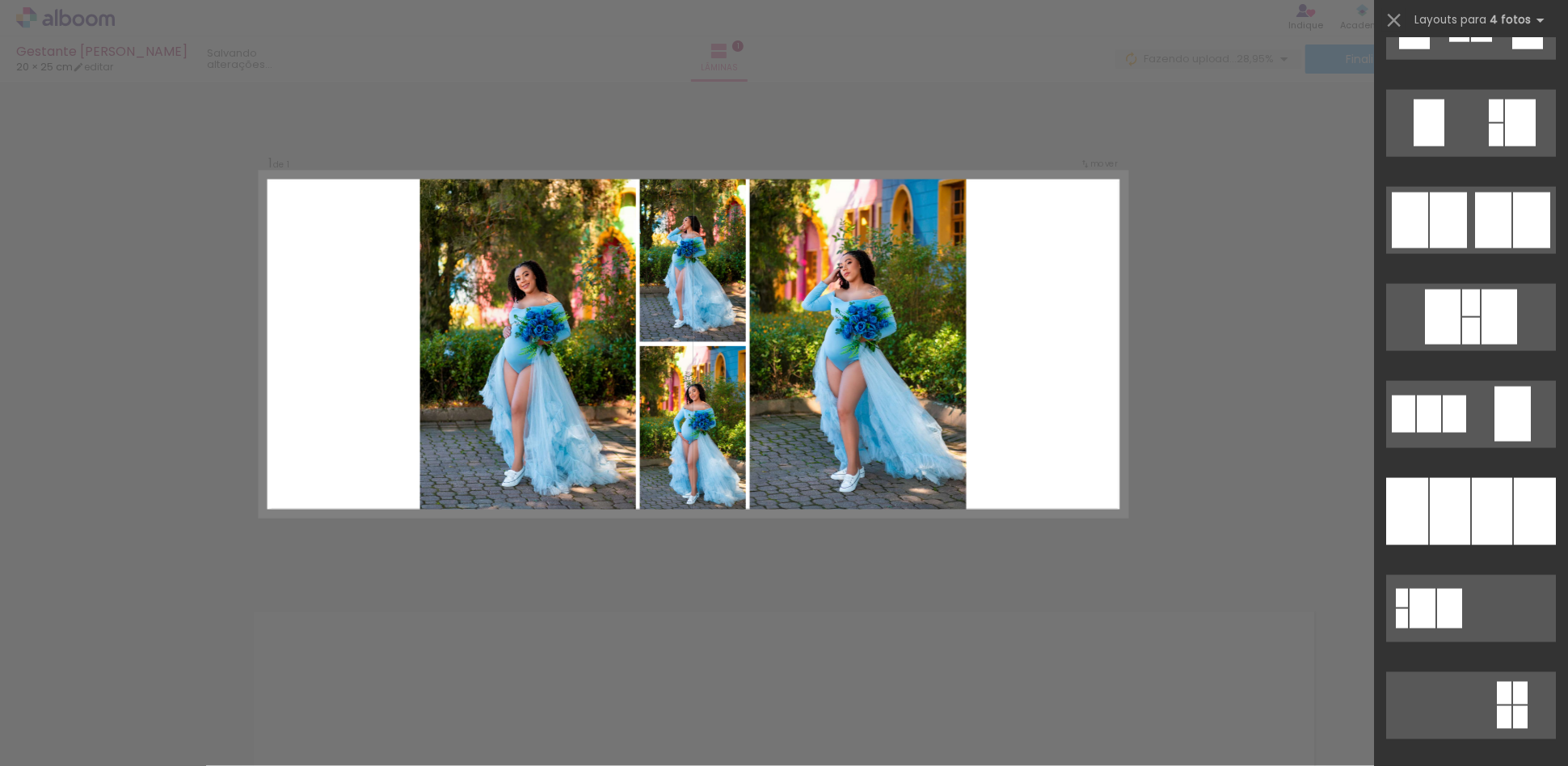
scroll to position [1360, 0]
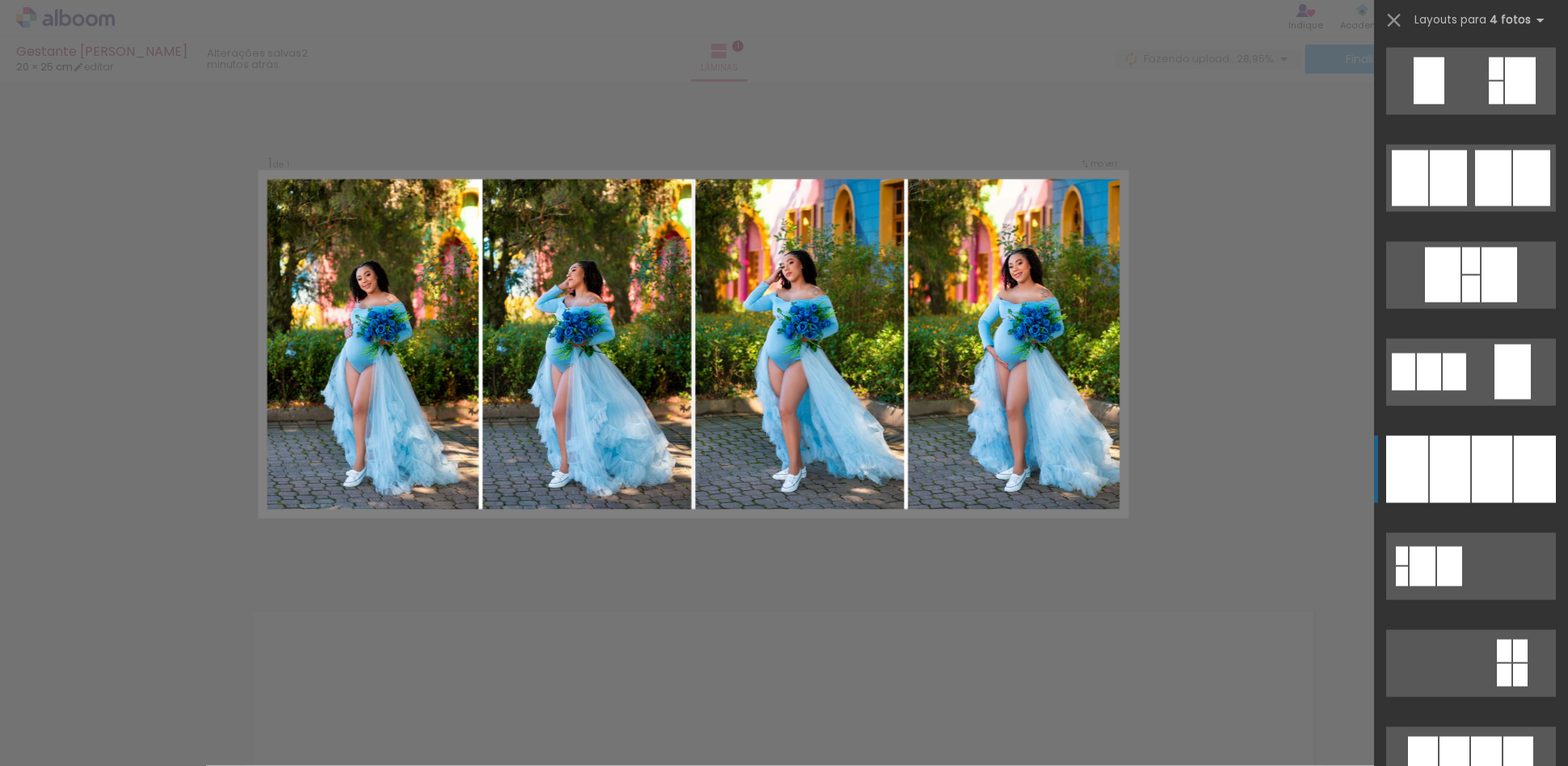
click at [1459, 467] on div at bounding box center [1450, 469] width 40 height 67
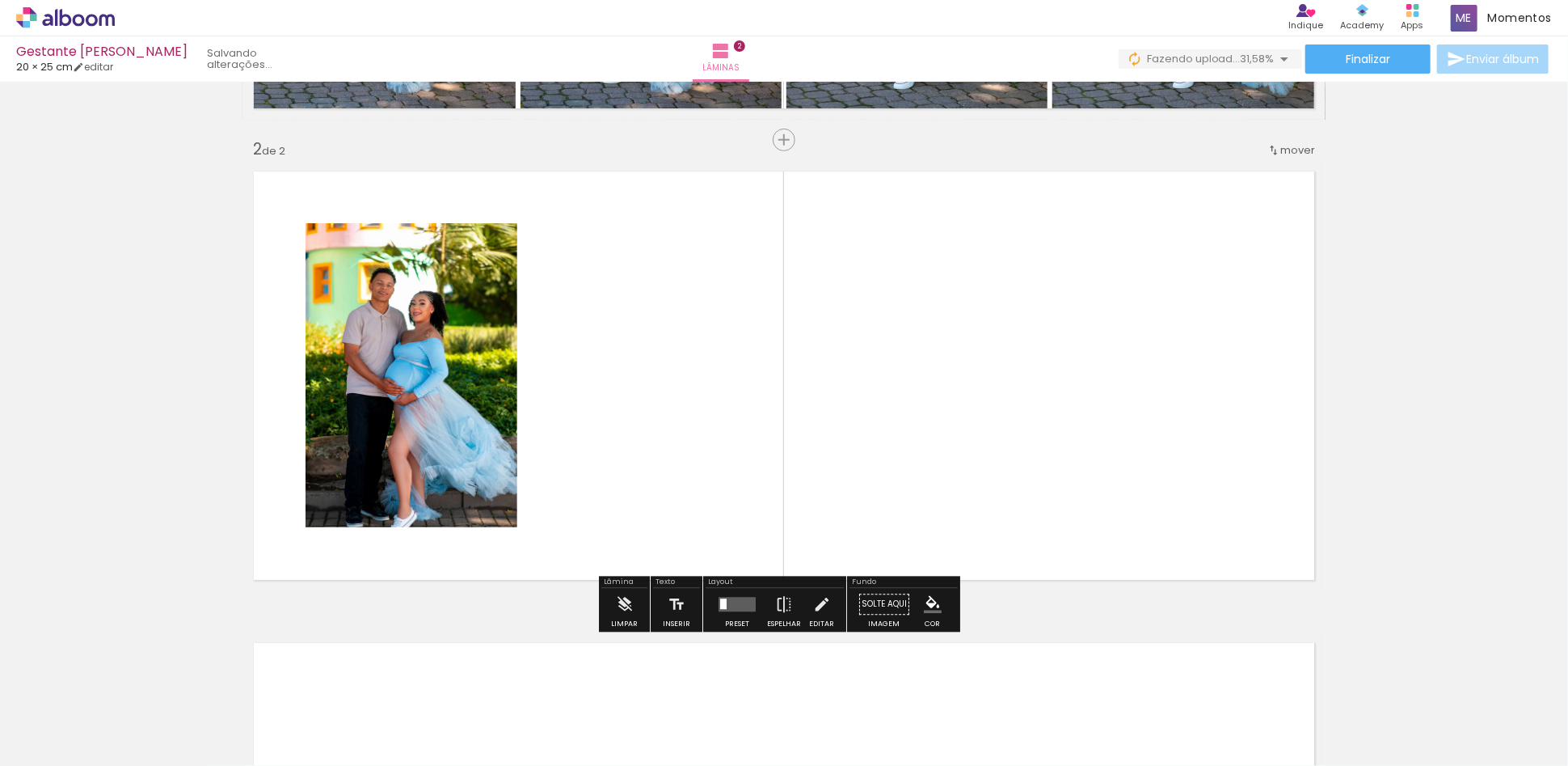
scroll to position [442, 0]
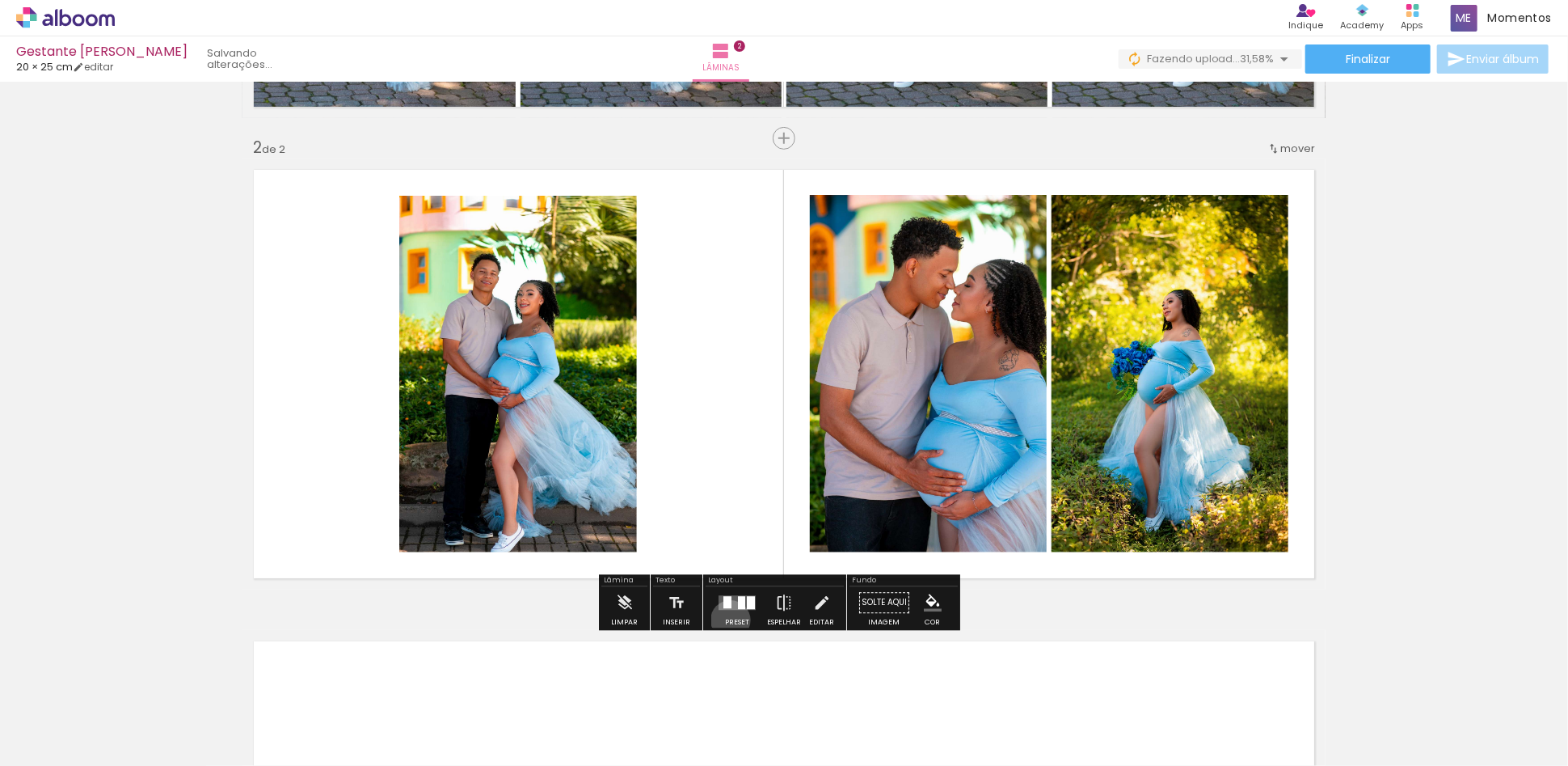
click at [0, 0] on div "Confirmar Cancelar" at bounding box center [0, 0] width 0 height 0
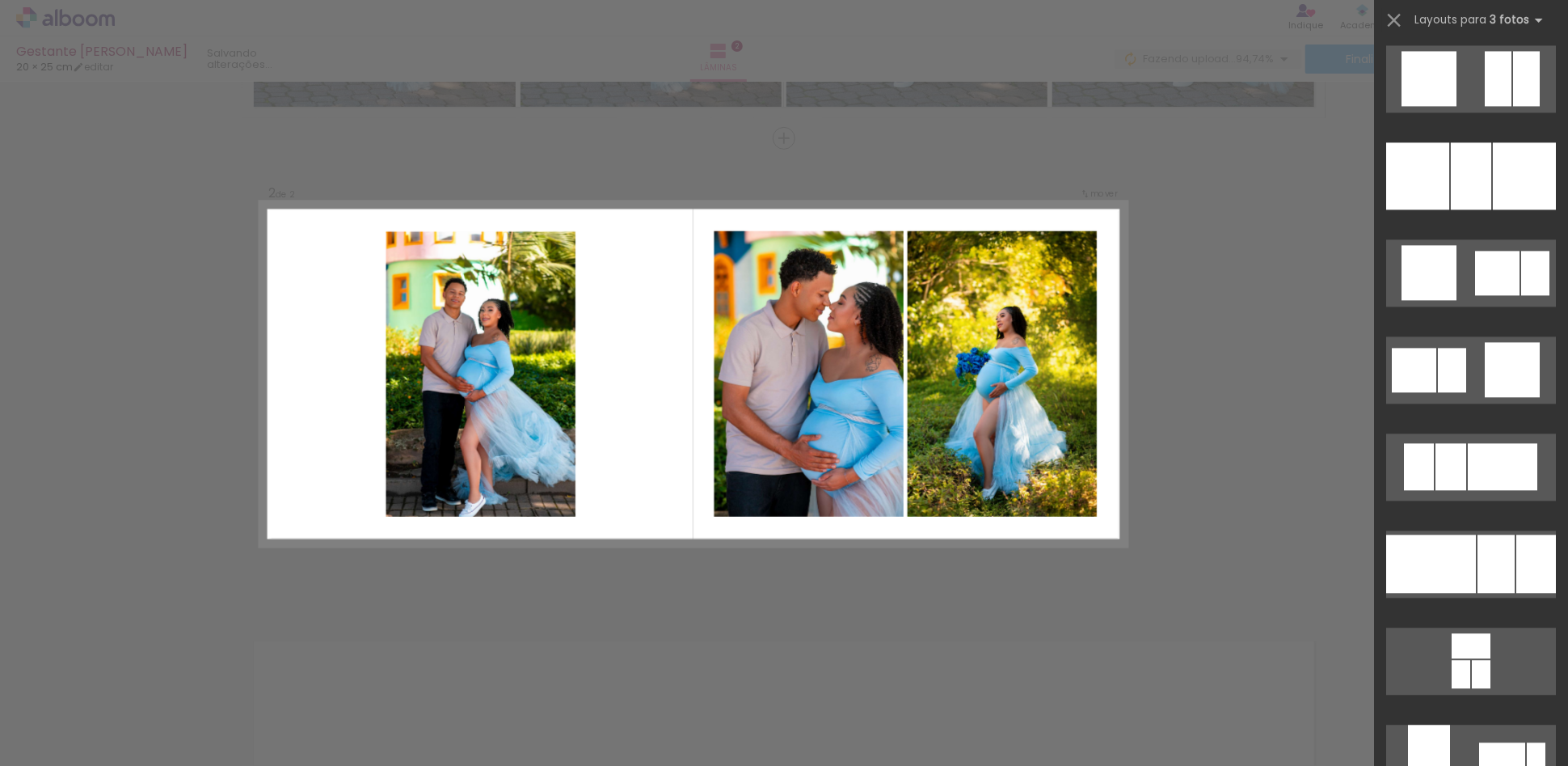
scroll to position [2358, 0]
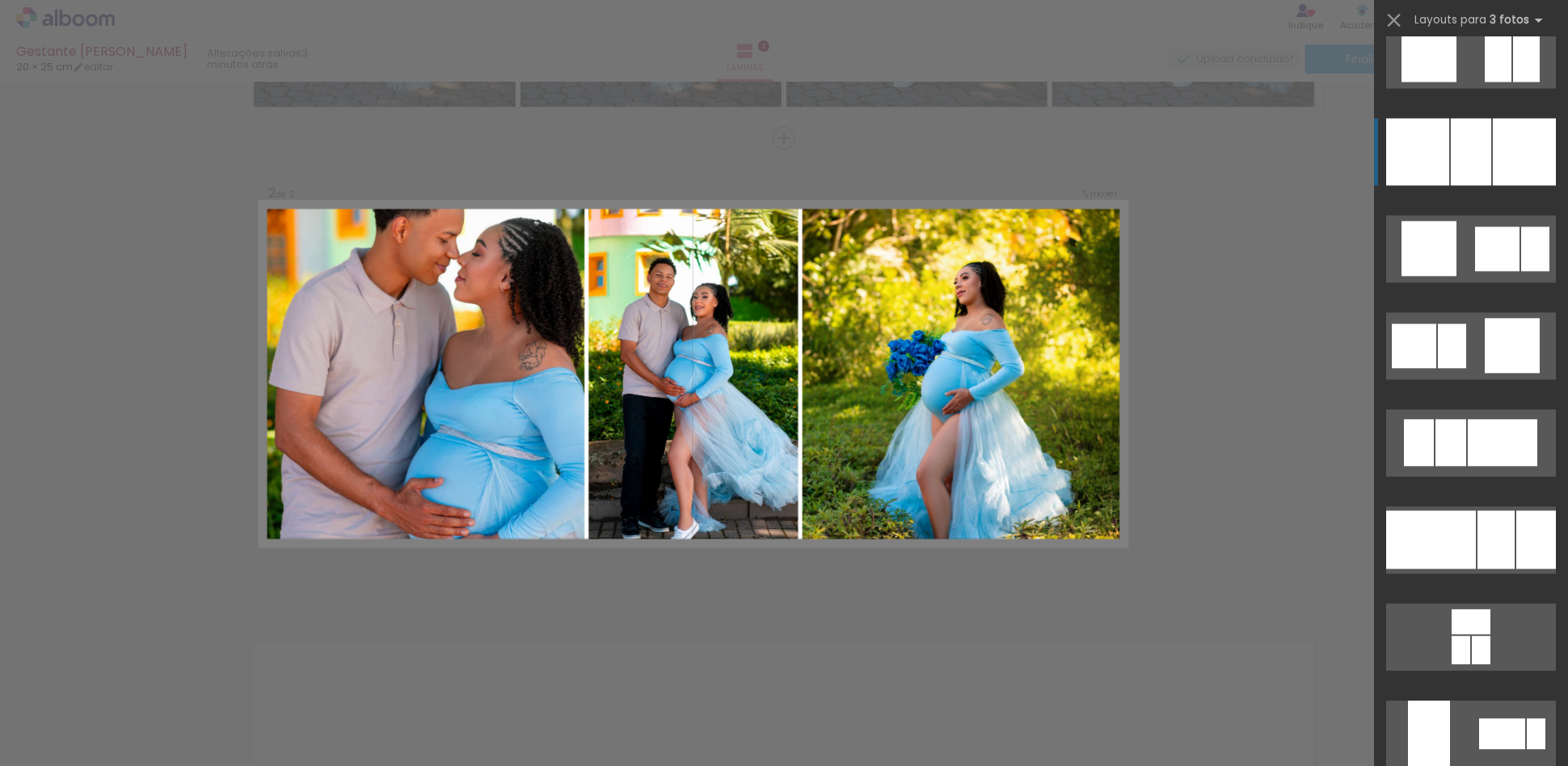
click at [1529, 155] on div at bounding box center [1524, 152] width 63 height 67
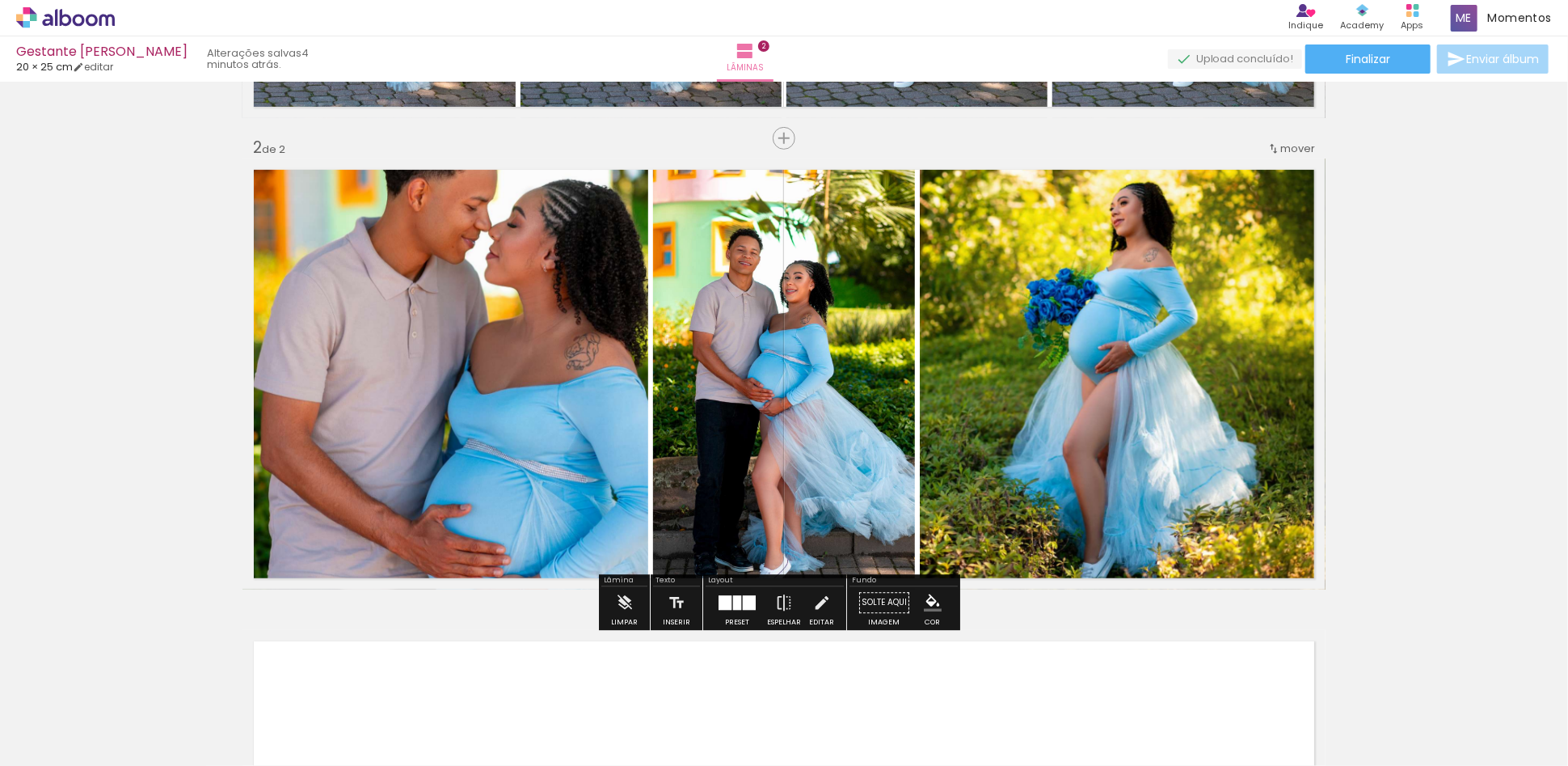
click at [0, 0] on div "Confirmar Cancelar" at bounding box center [0, 0] width 0 height 0
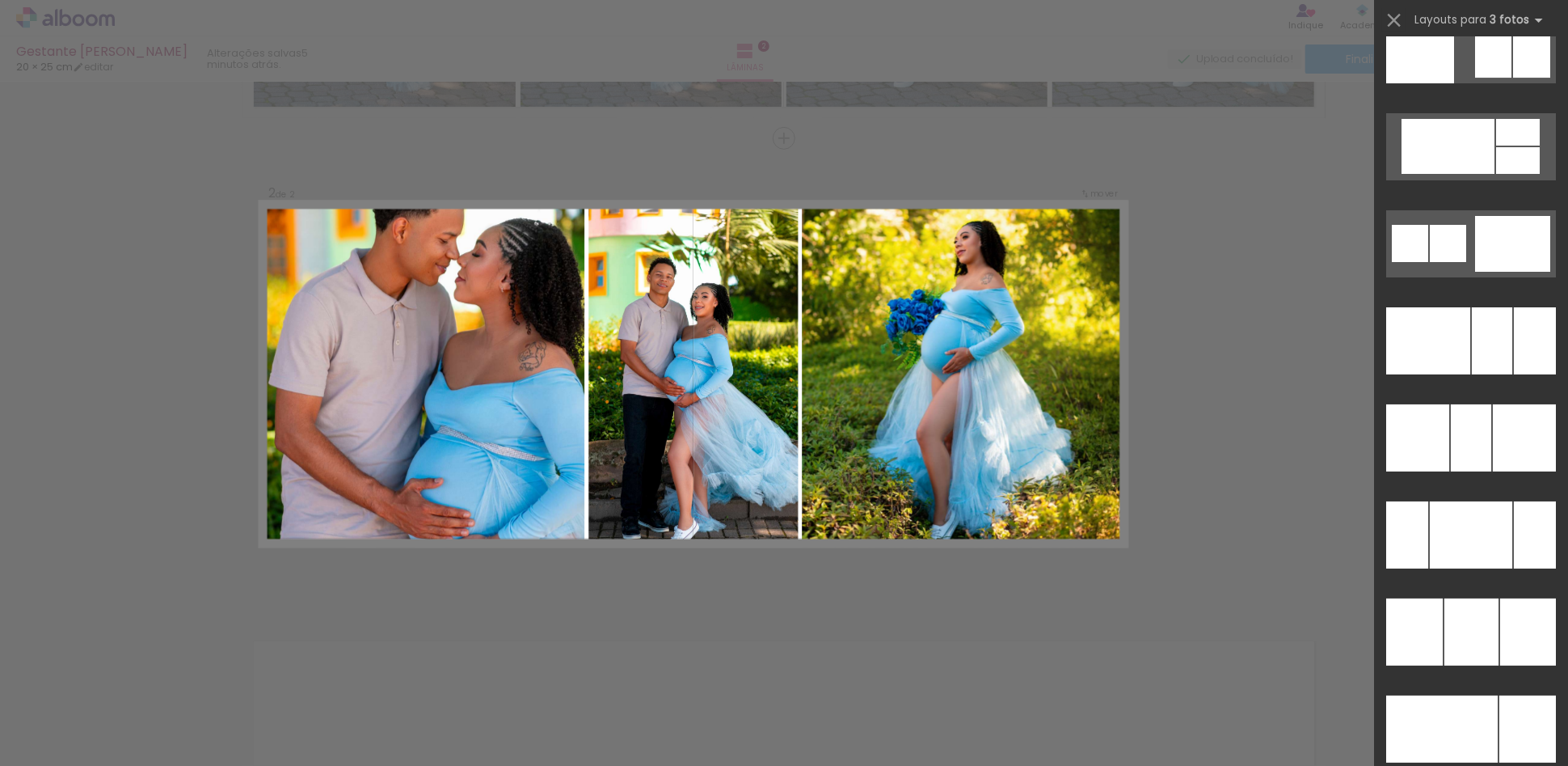
scroll to position [15365, 0]
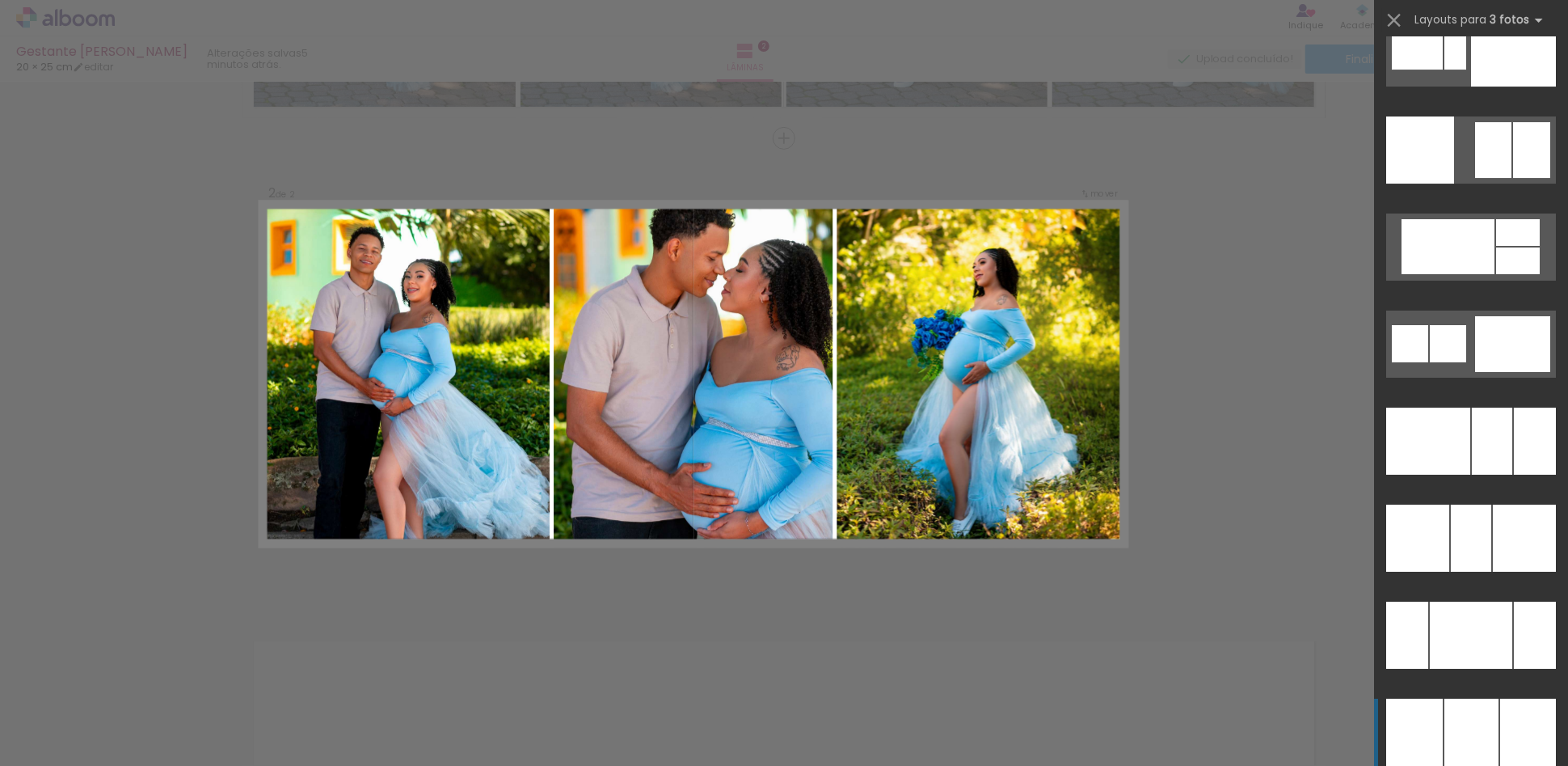
click at [1479, 715] on div at bounding box center [1472, 732] width 54 height 67
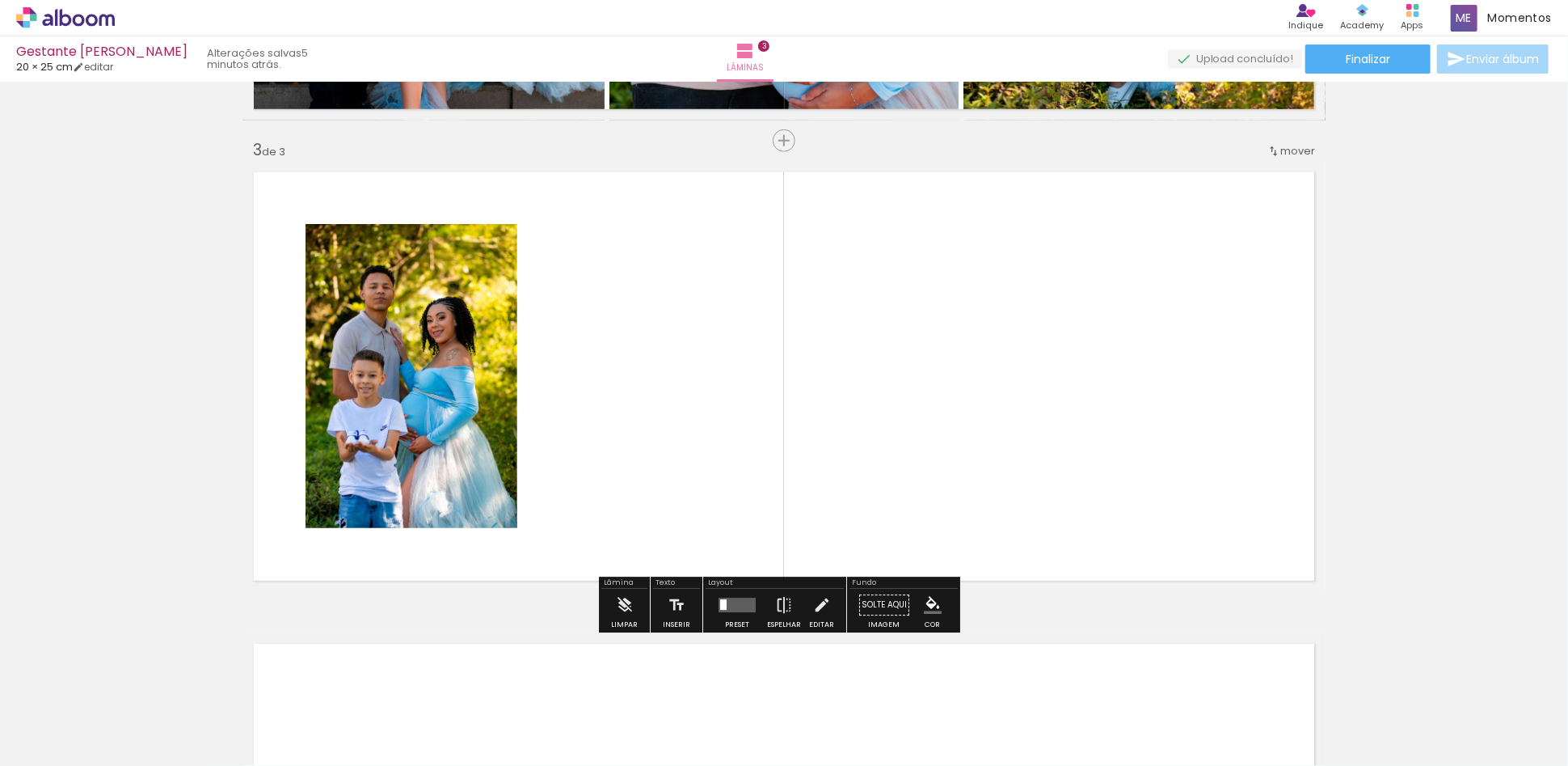
scroll to position [913, 0]
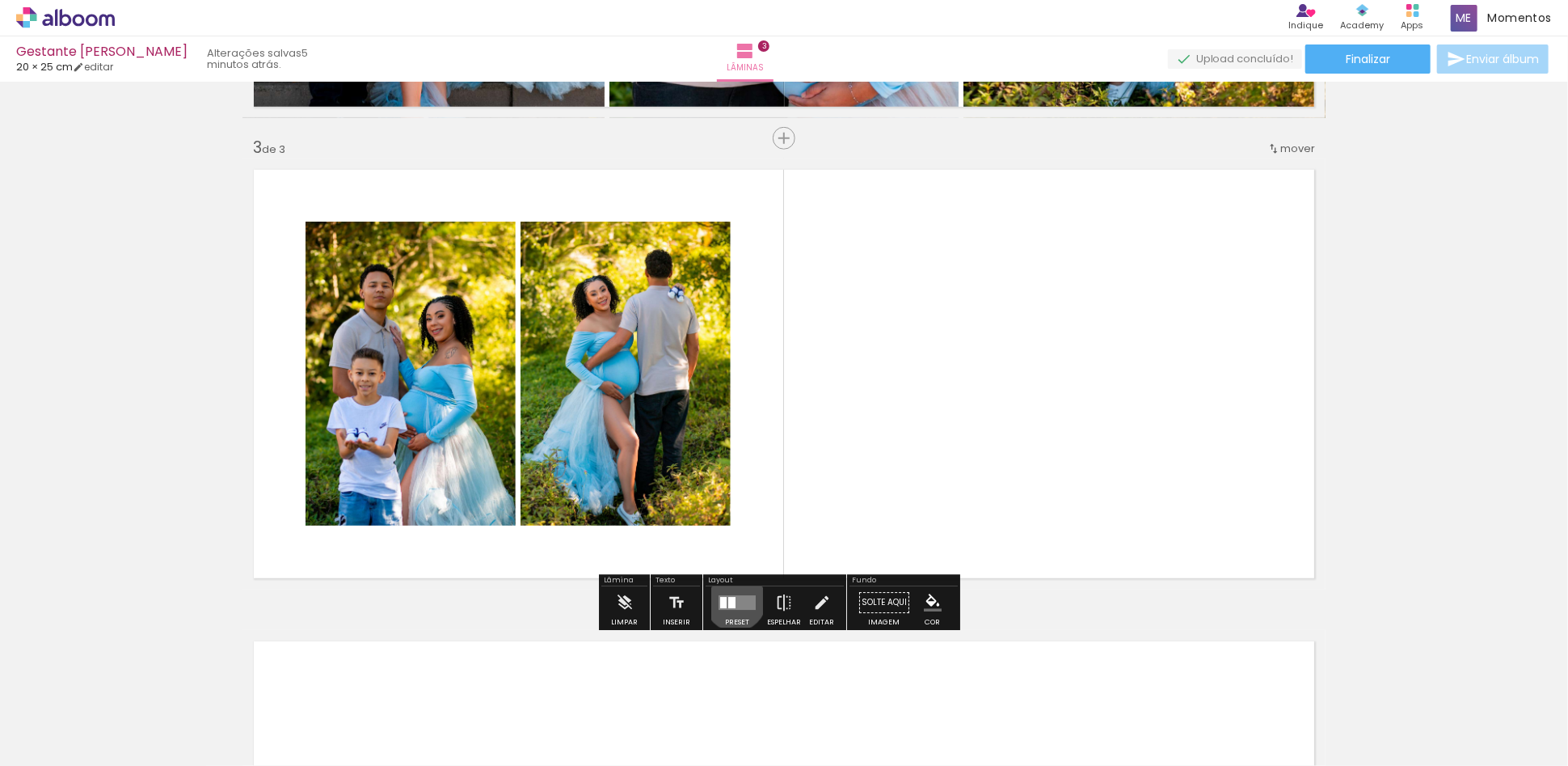
click at [0, 0] on div "Confirmar Cancelar" at bounding box center [0, 0] width 0 height 0
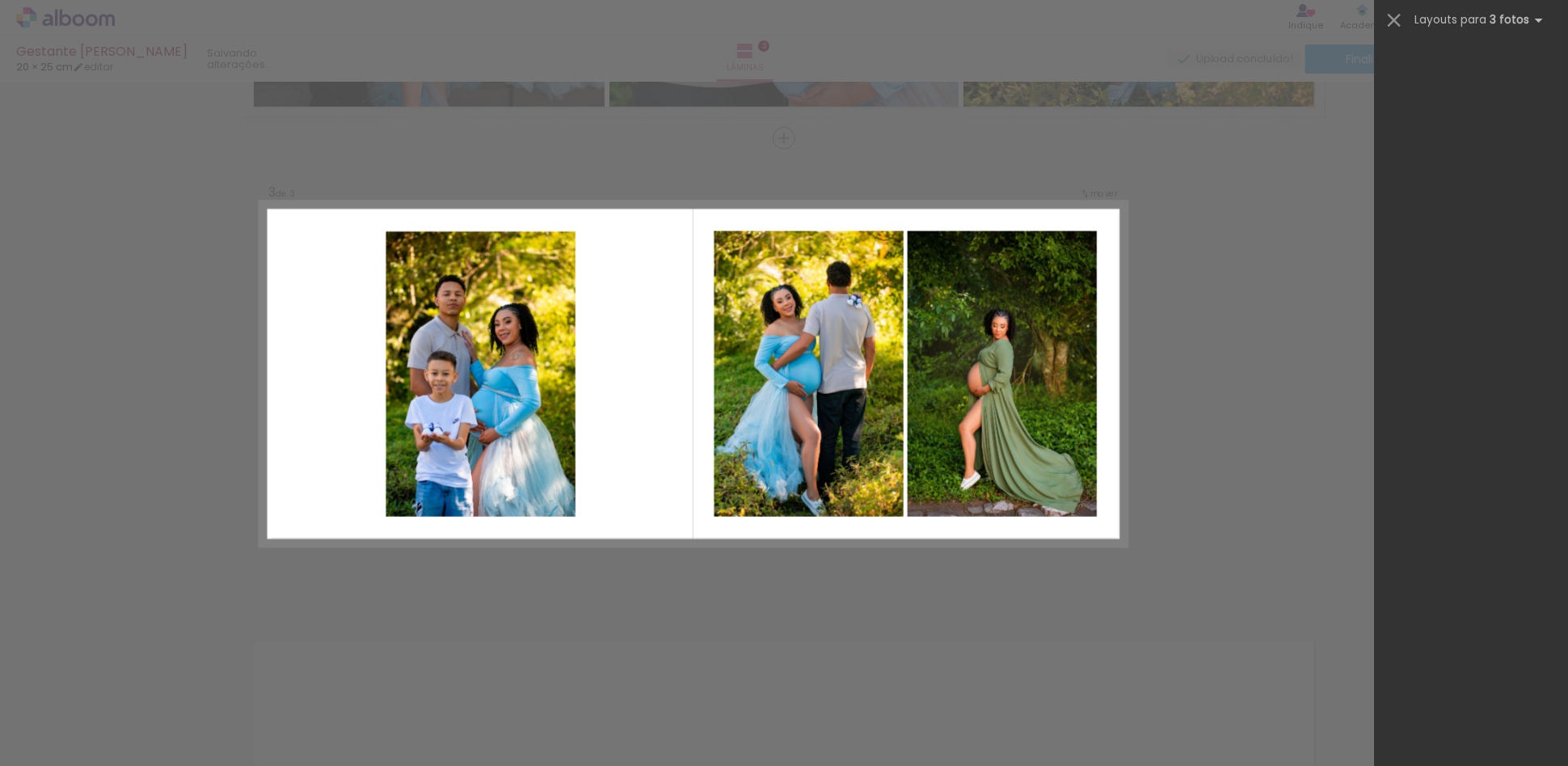
scroll to position [0, 0]
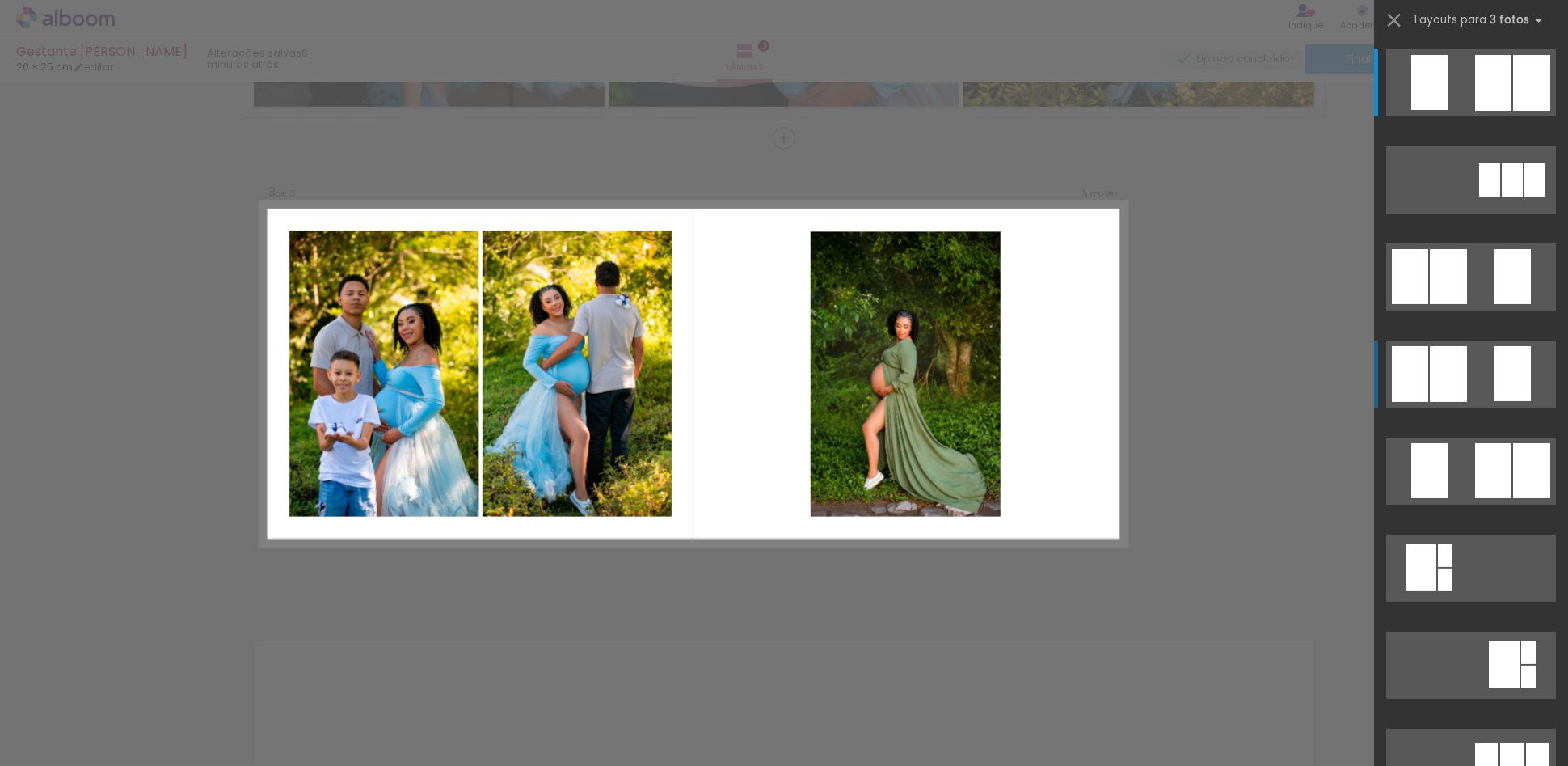
click at [1459, 373] on div at bounding box center [1449, 374] width 38 height 56
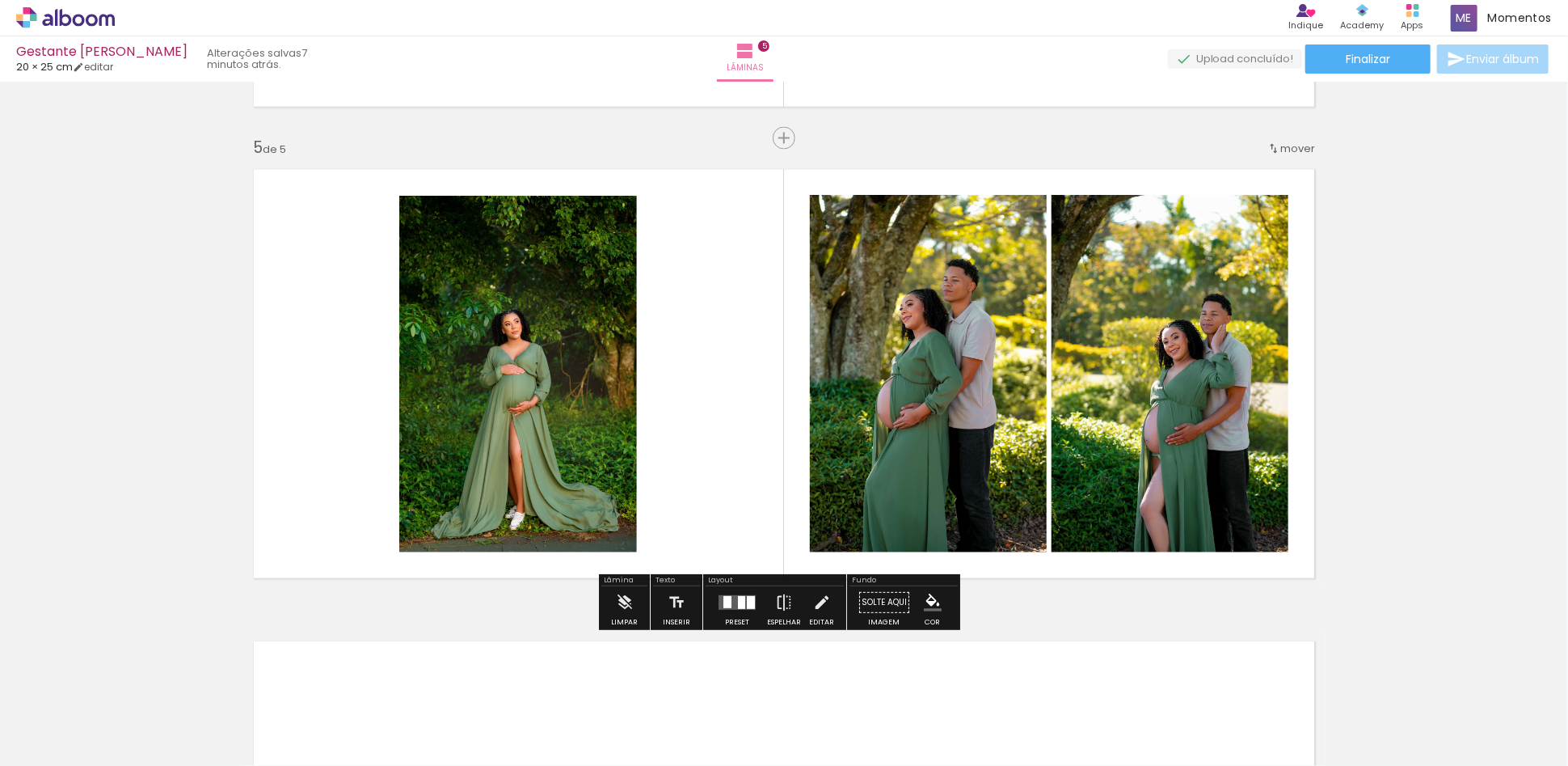
scroll to position [1947, 0]
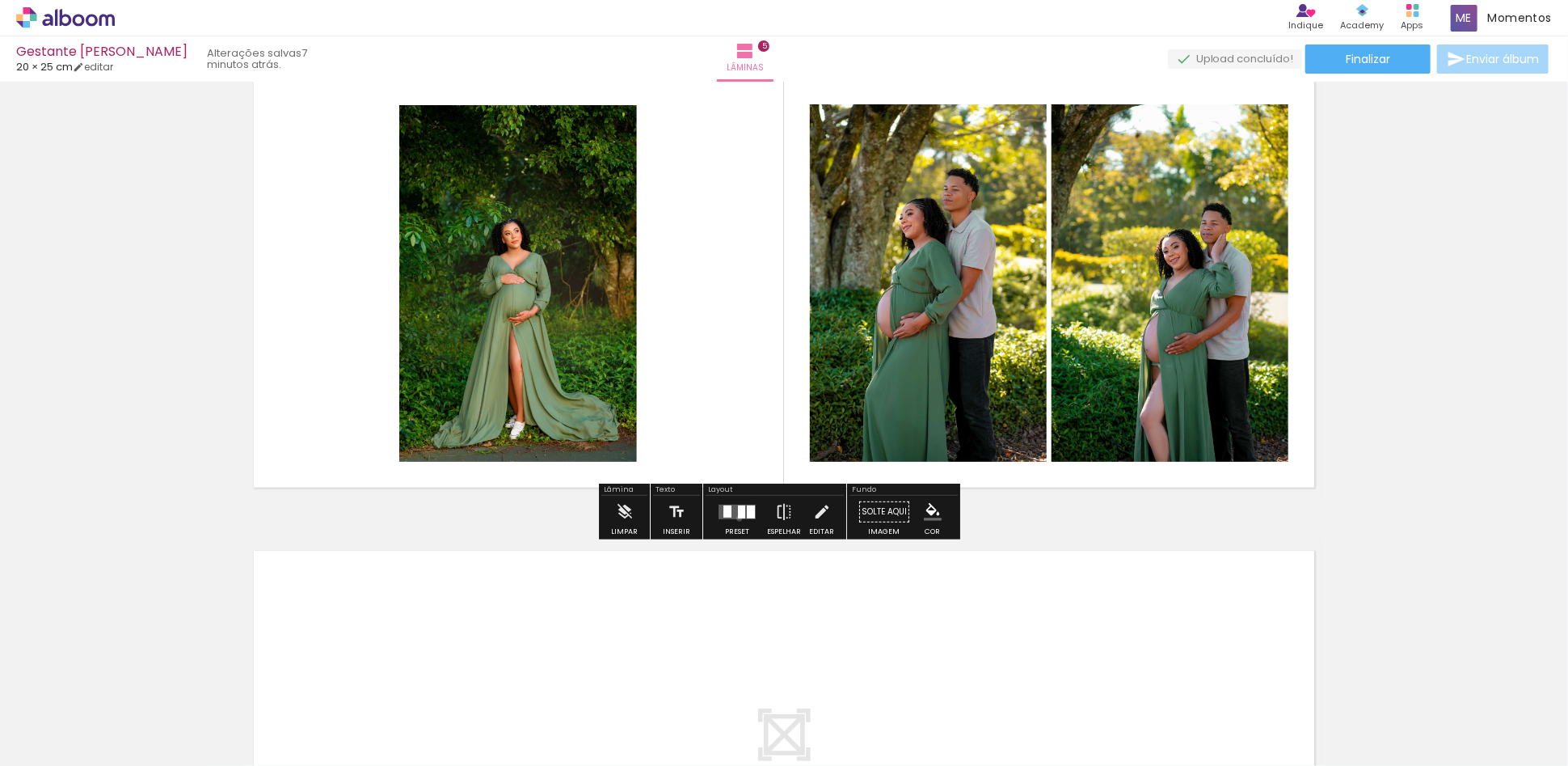
click at [735, 518] on quentale-layouter at bounding box center [737, 512] width 38 height 15
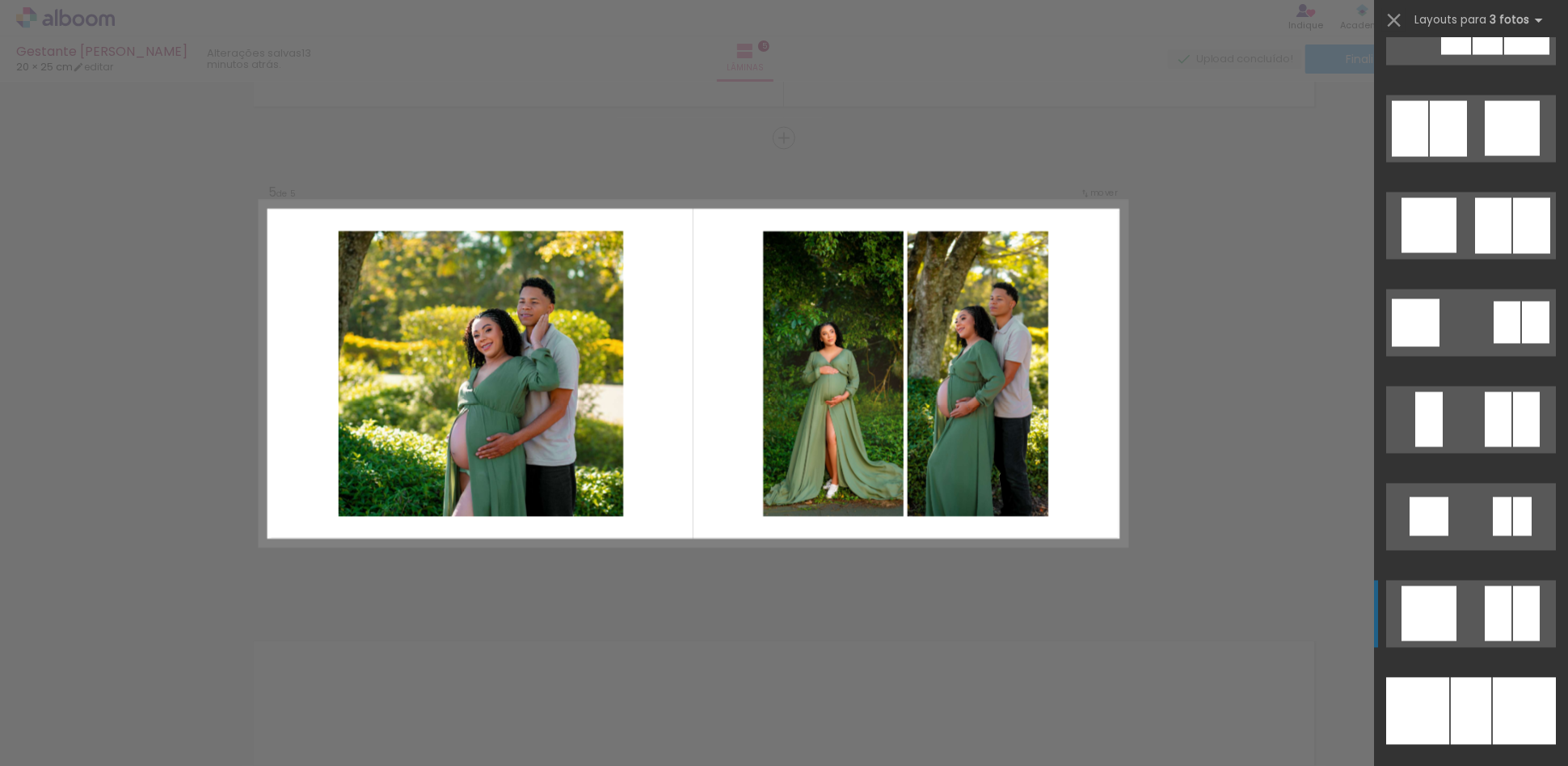
scroll to position [1887, 0]
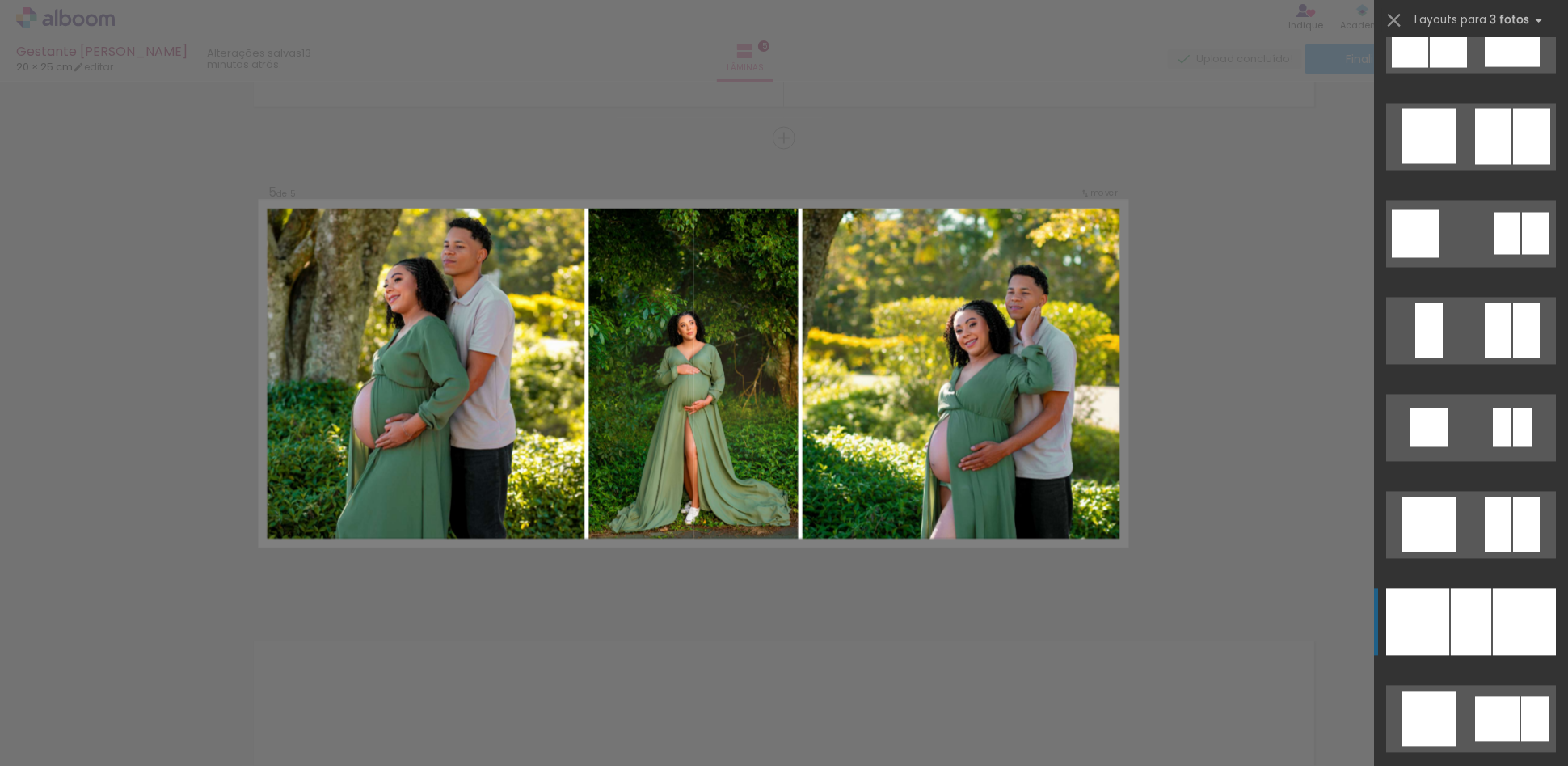
click at [1493, 615] on div at bounding box center [1524, 622] width 63 height 67
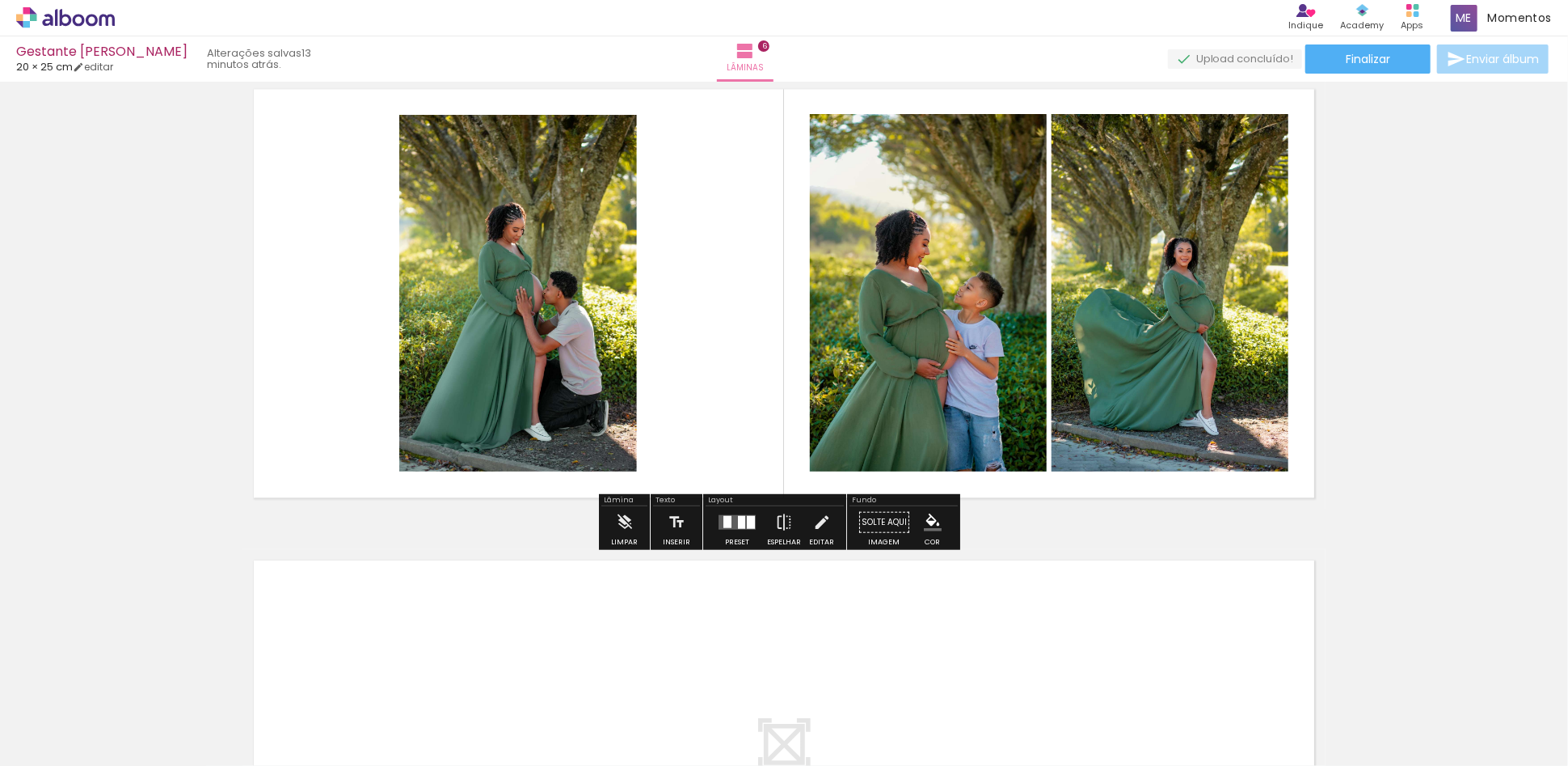
scroll to position [2417, 0]
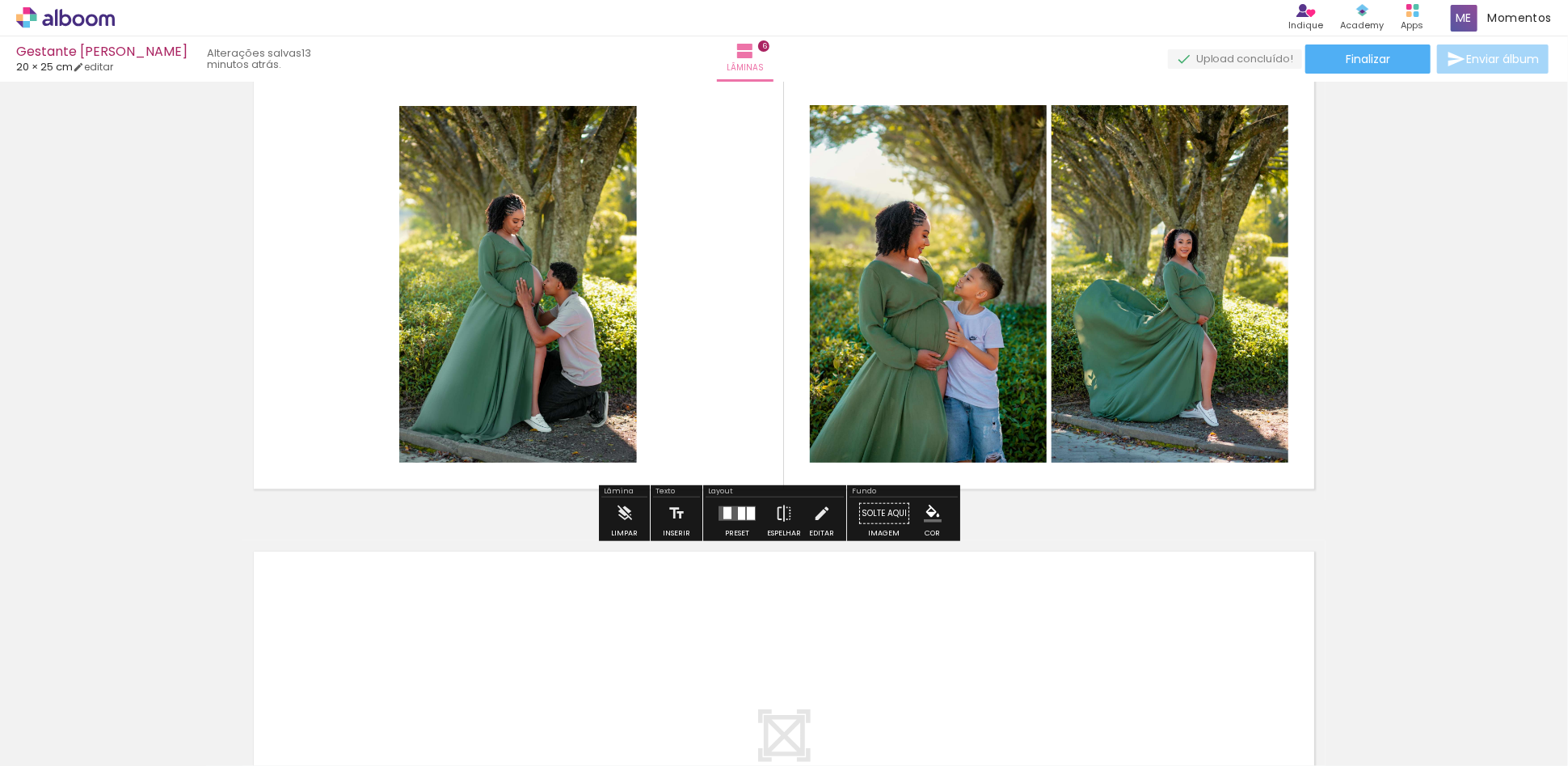
click at [721, 518] on quentale-layouter at bounding box center [737, 513] width 38 height 15
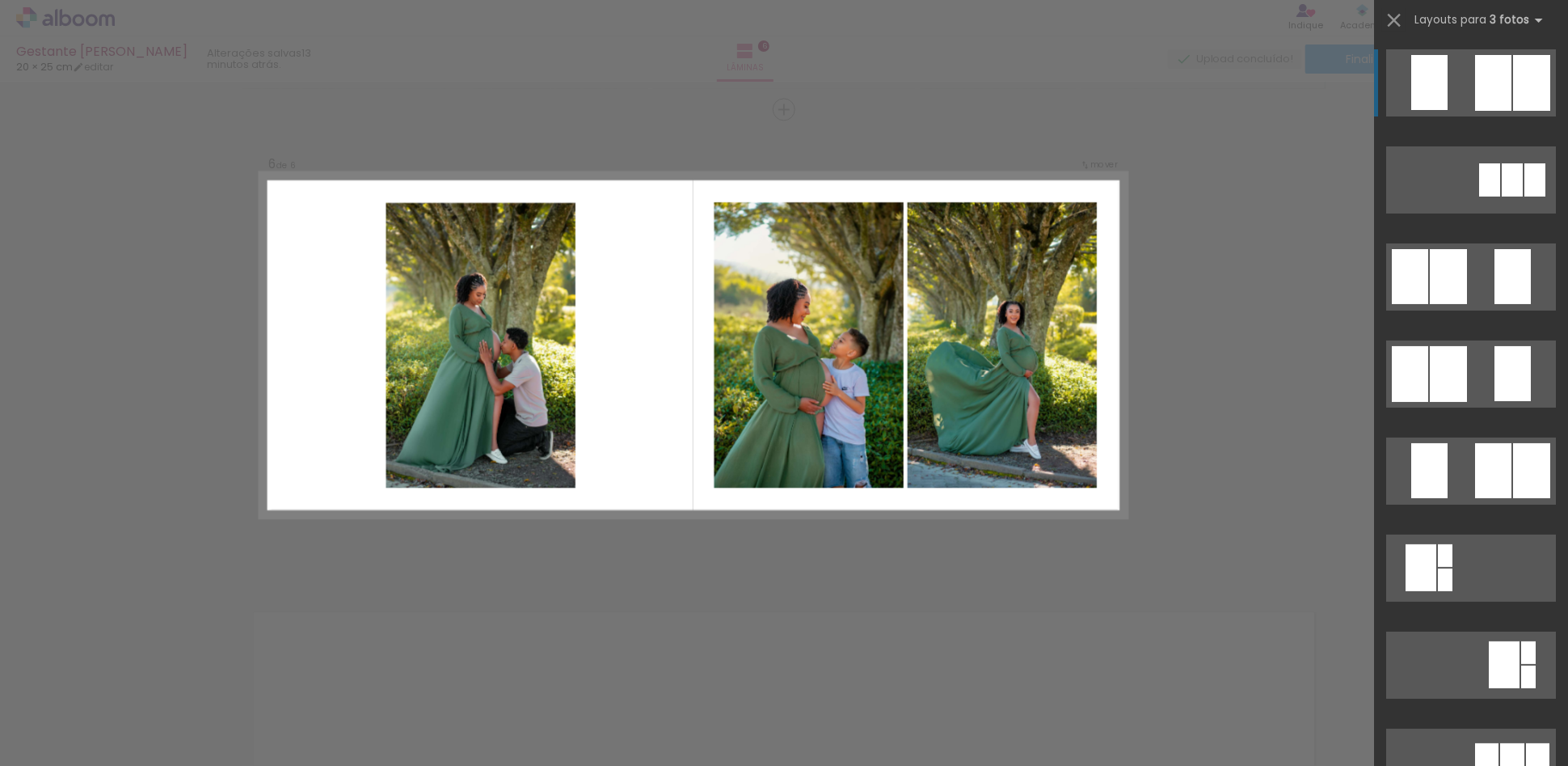
scroll to position [2327, 0]
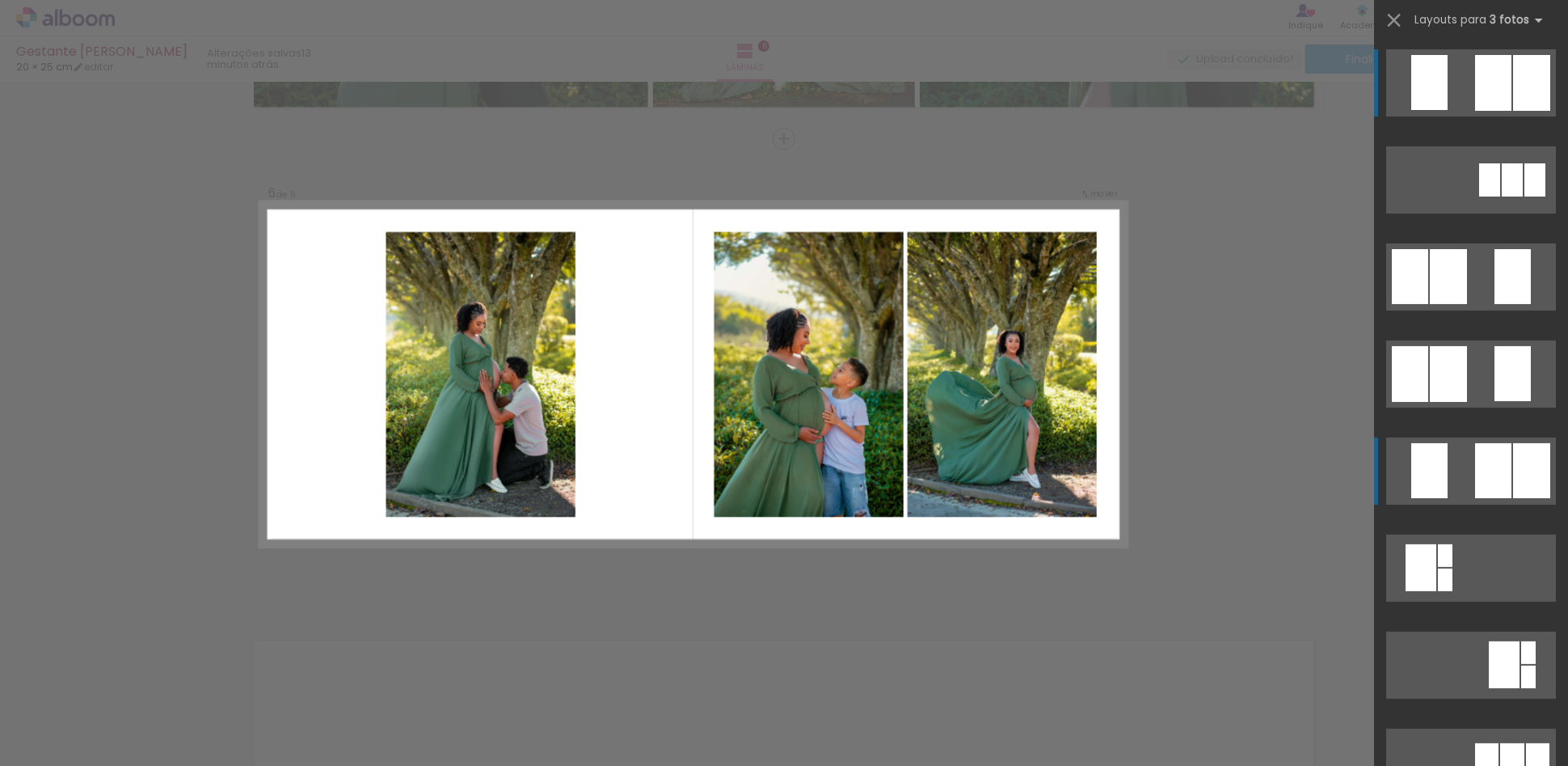
click at [1513, 469] on div at bounding box center [1531, 471] width 38 height 55
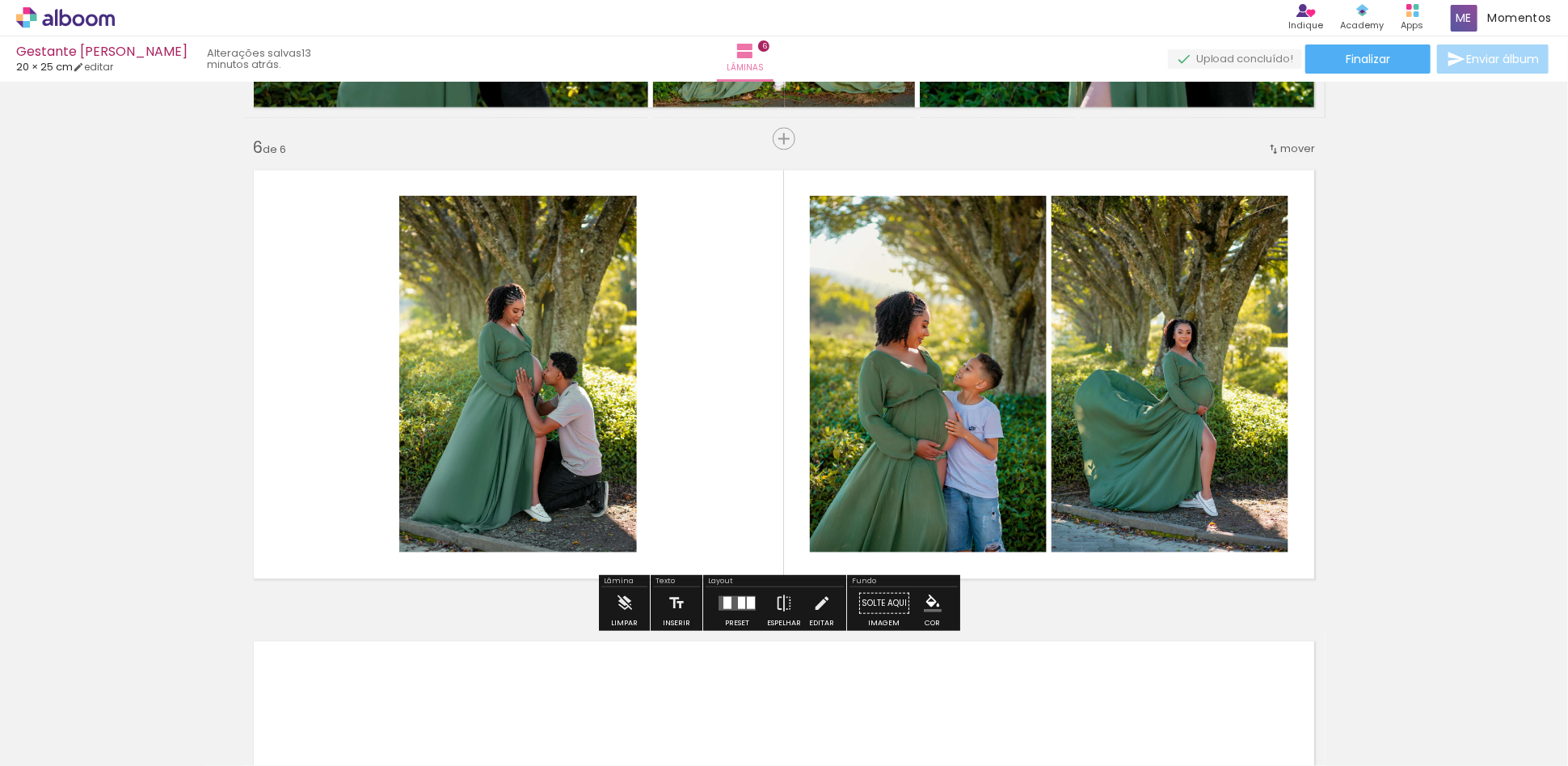
click at [745, 616] on div at bounding box center [737, 602] width 44 height 32
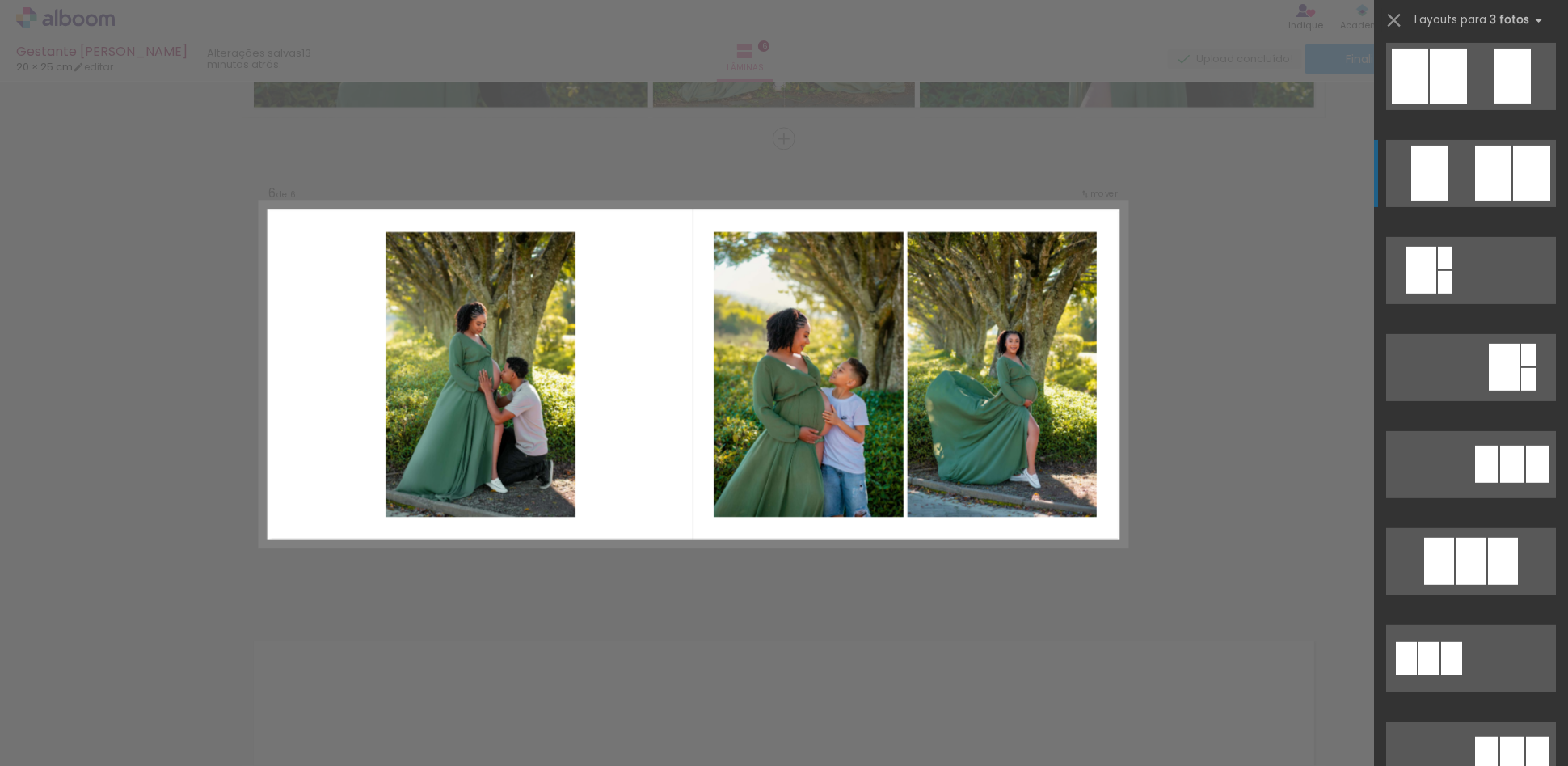
scroll to position [208, 0]
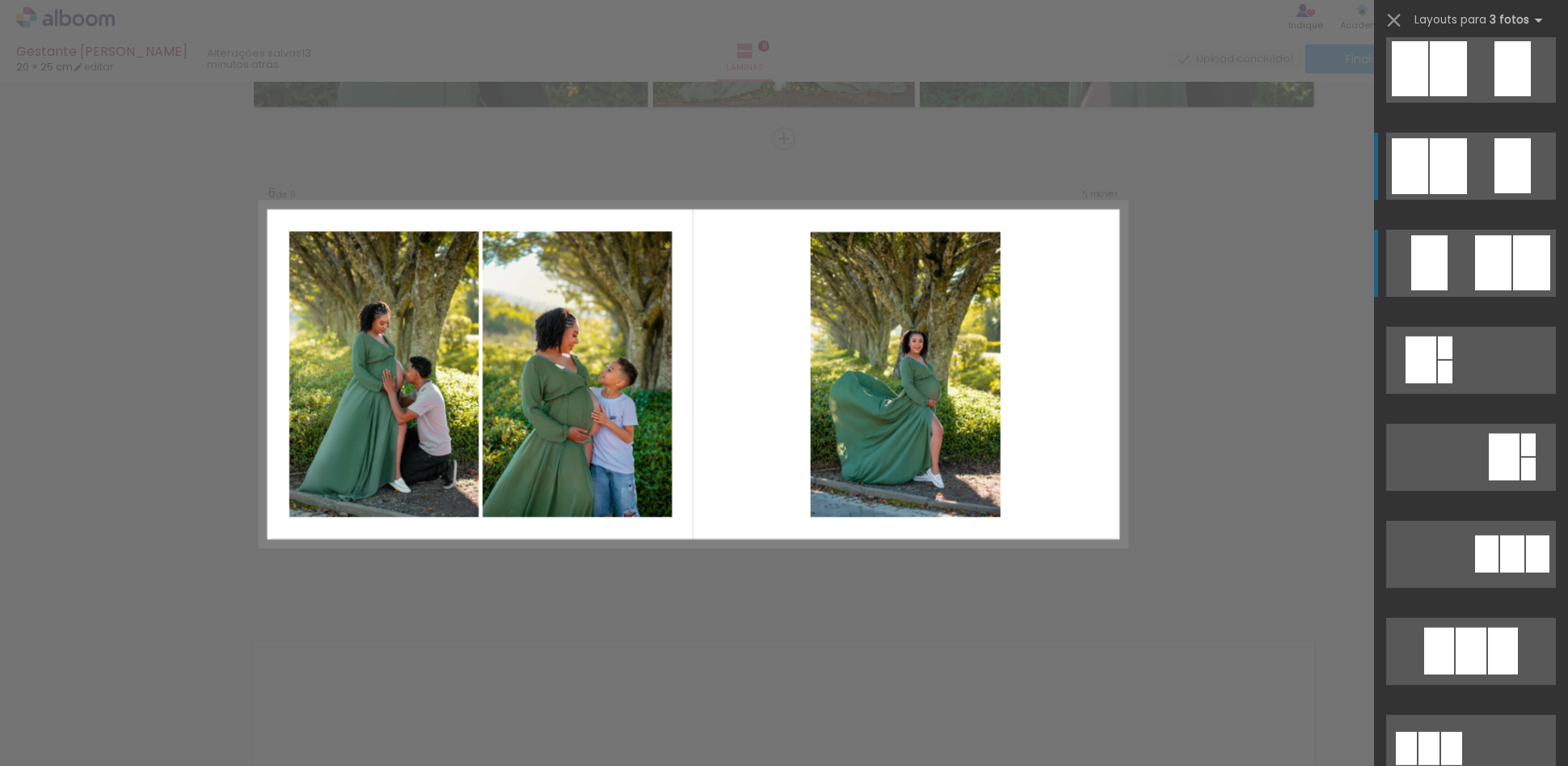
click at [1495, 160] on div at bounding box center [1513, 166] width 37 height 55
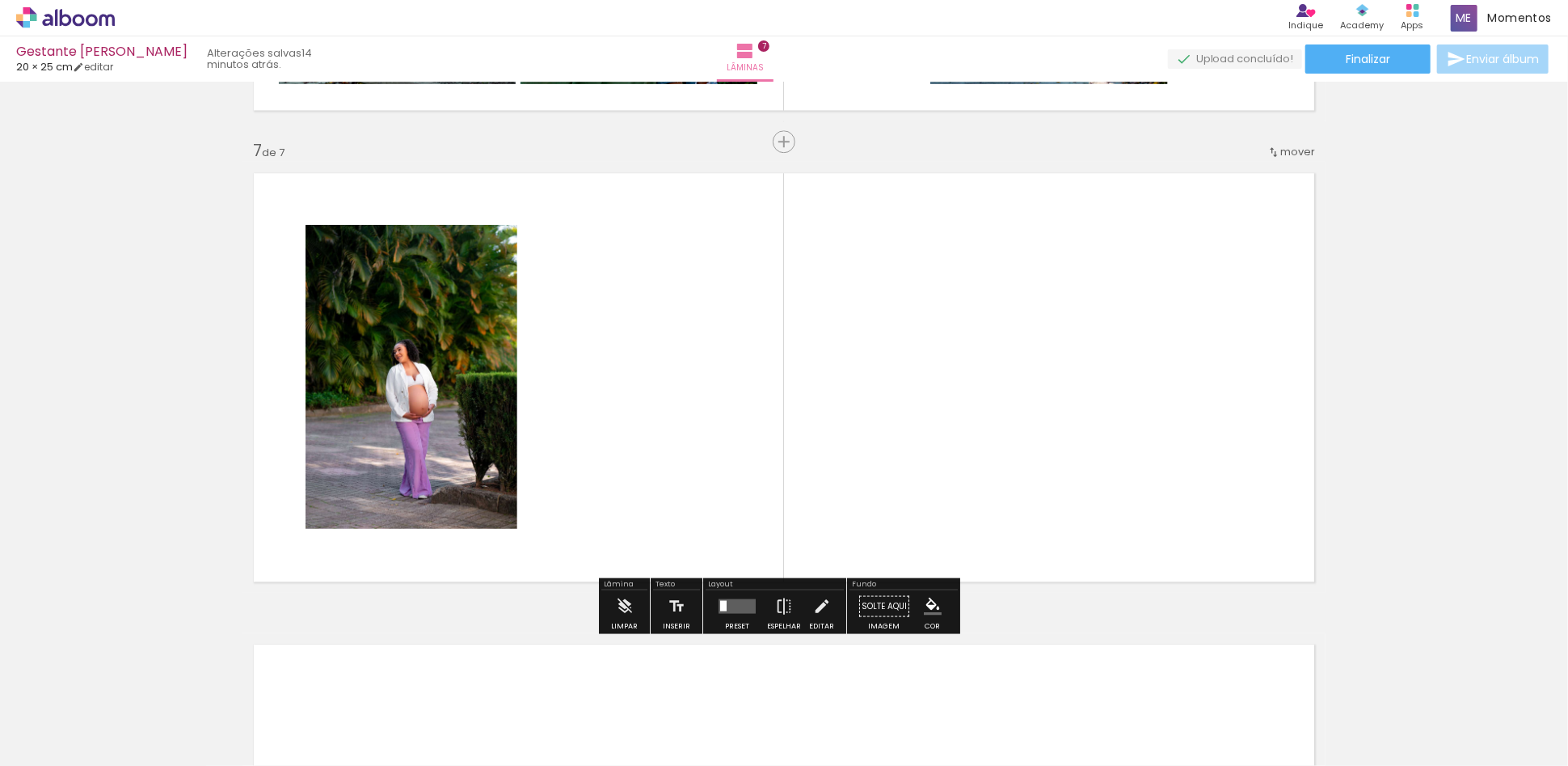
scroll to position [2799, 0]
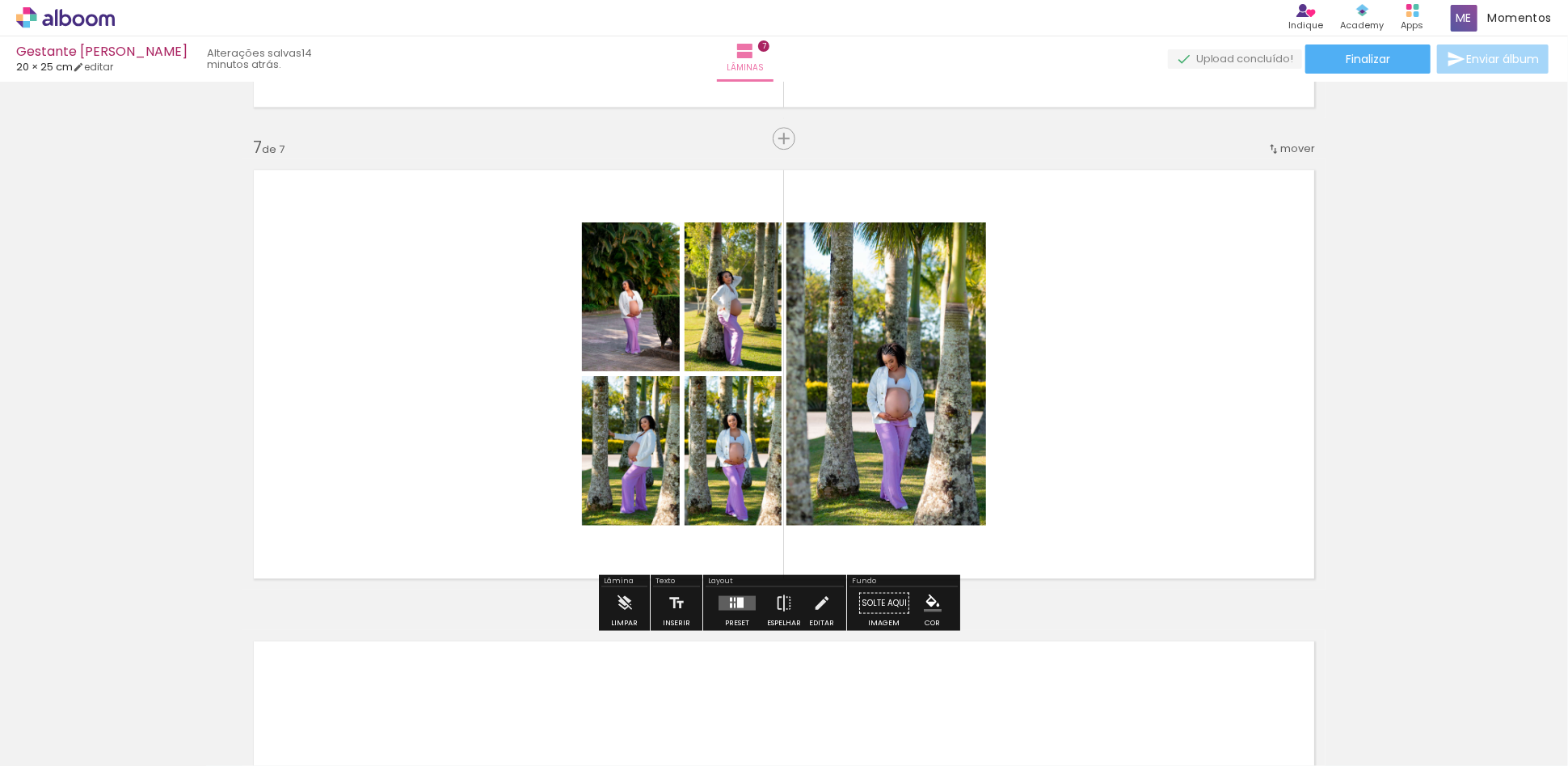
click at [0, 0] on div "Confirmar Cancelar" at bounding box center [0, 0] width 0 height 0
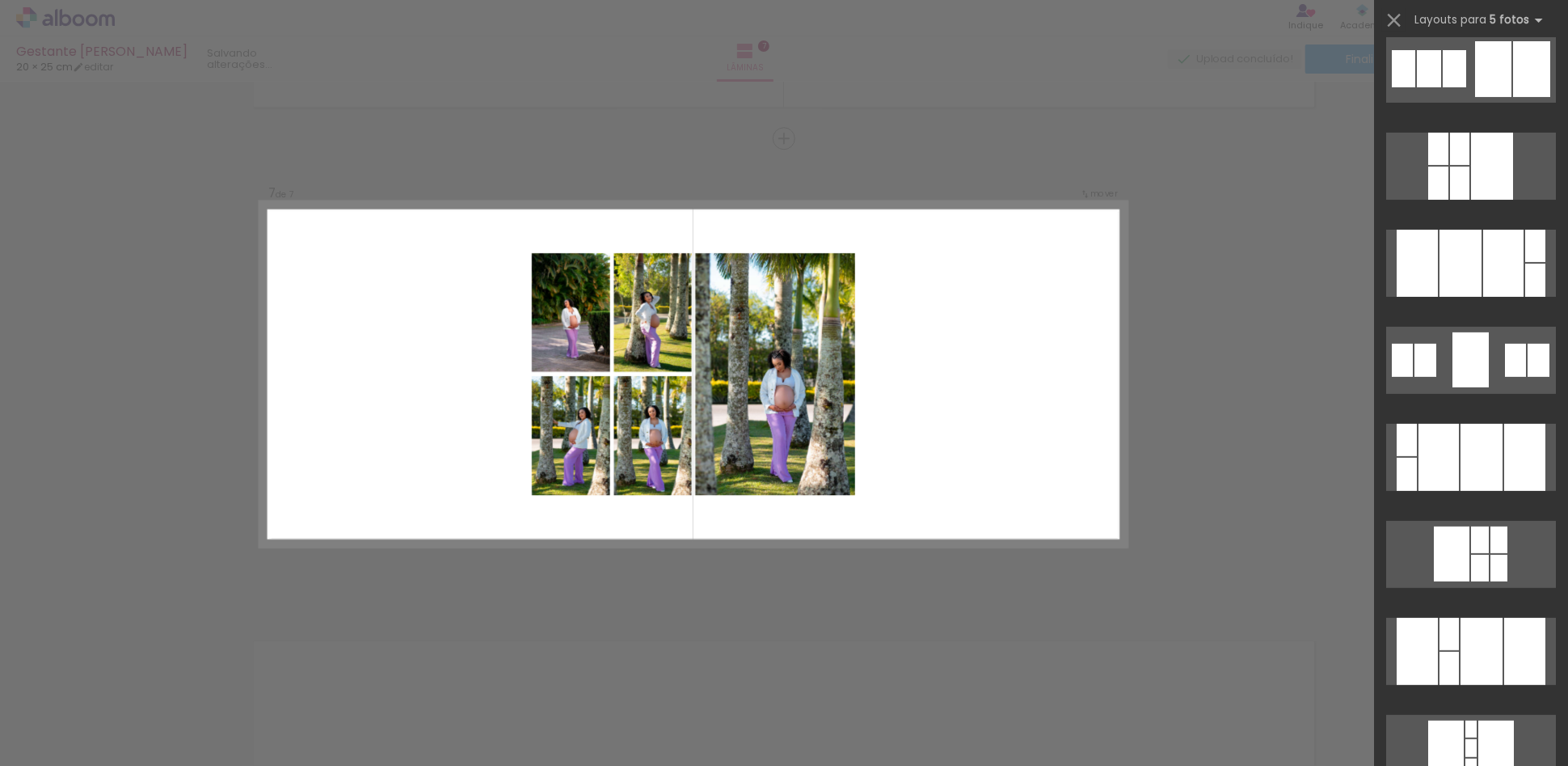
scroll to position [0, 0]
